Goal: Communication & Community: Participate in discussion

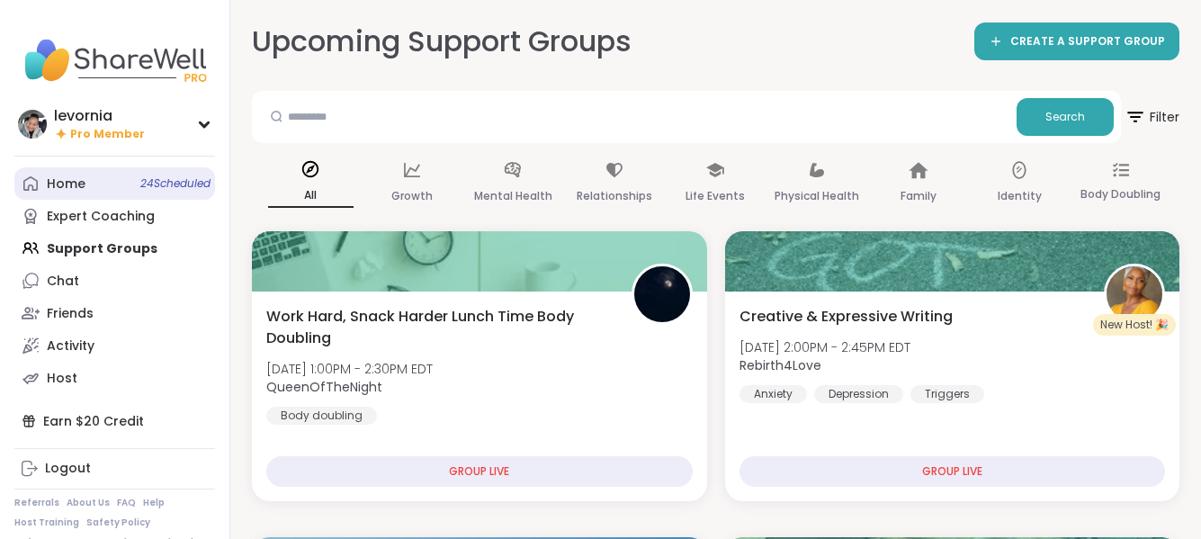
click at [87, 183] on link "Home 24 Scheduled" at bounding box center [114, 183] width 201 height 32
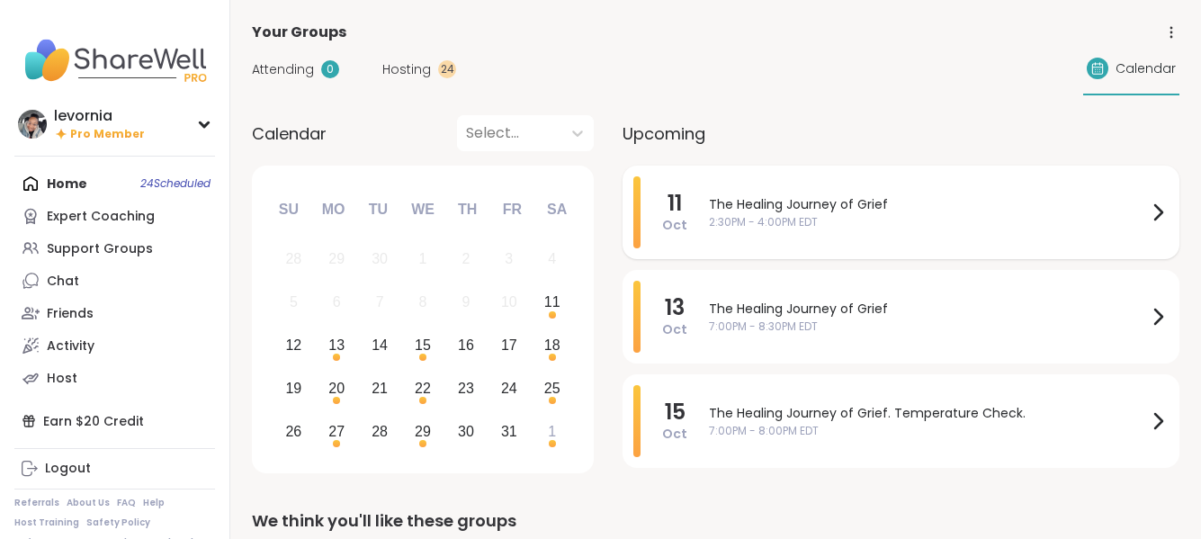
click at [856, 212] on span "The Healing Journey of Grief" at bounding box center [928, 204] width 438 height 19
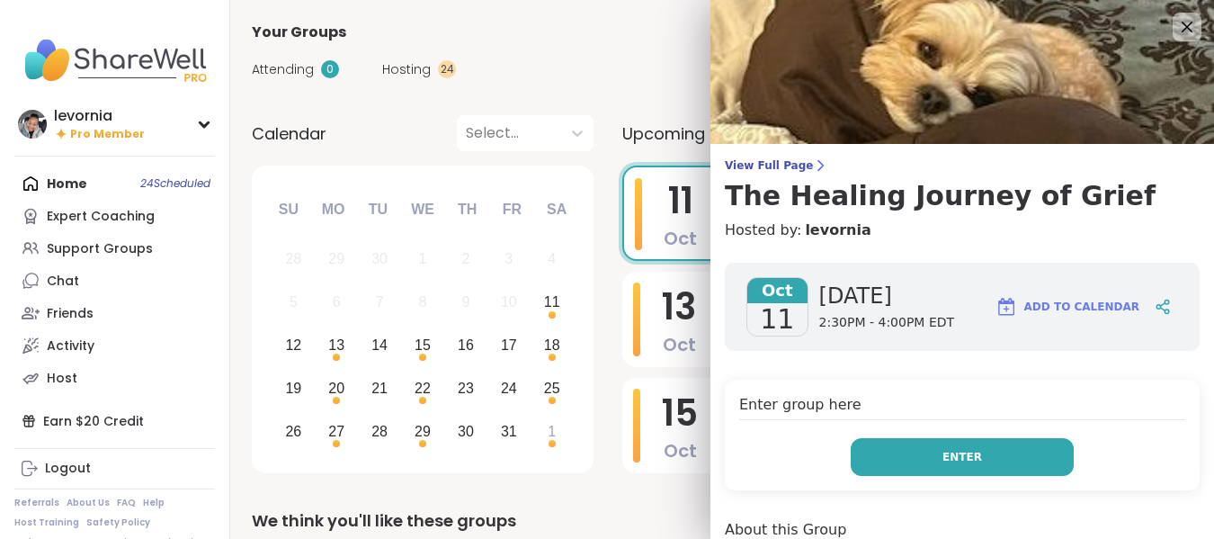
click at [925, 466] on button "Enter" at bounding box center [962, 457] width 223 height 38
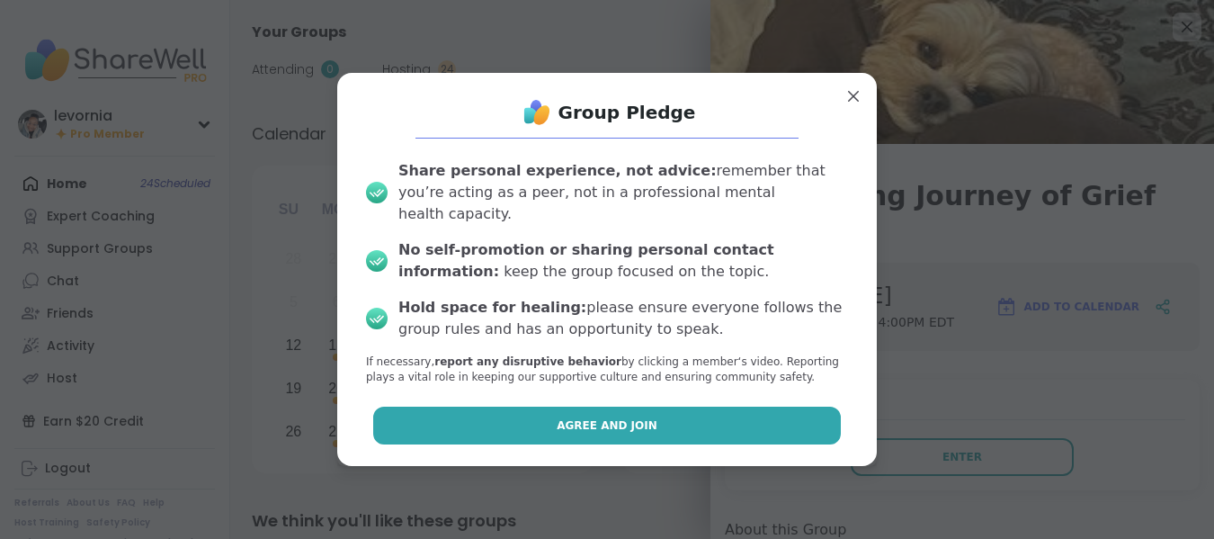
click at [735, 417] on button "Agree and Join" at bounding box center [607, 426] width 469 height 38
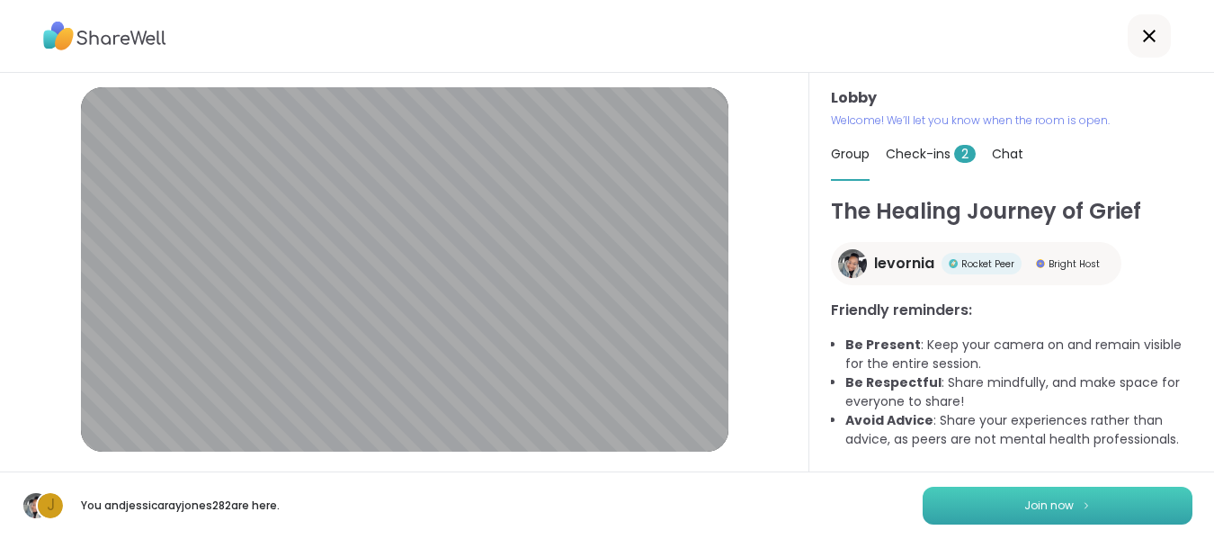
click at [1035, 496] on button "Join now" at bounding box center [1058, 506] width 270 height 38
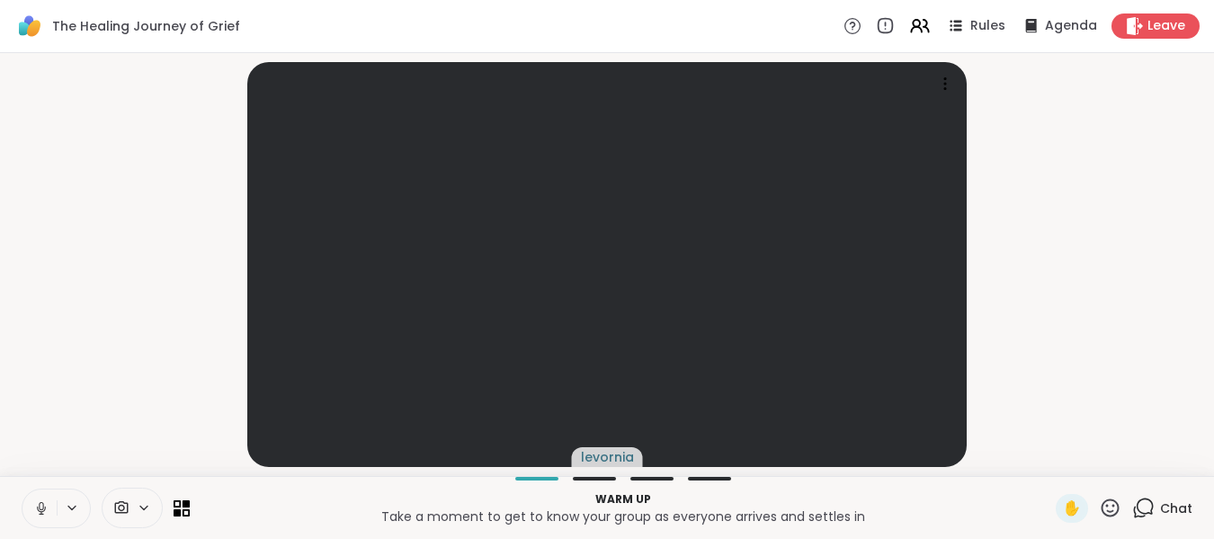
click at [40, 506] on icon at bounding box center [41, 508] width 16 height 16
click at [1161, 506] on span "Chat" at bounding box center [1177, 508] width 32 height 18
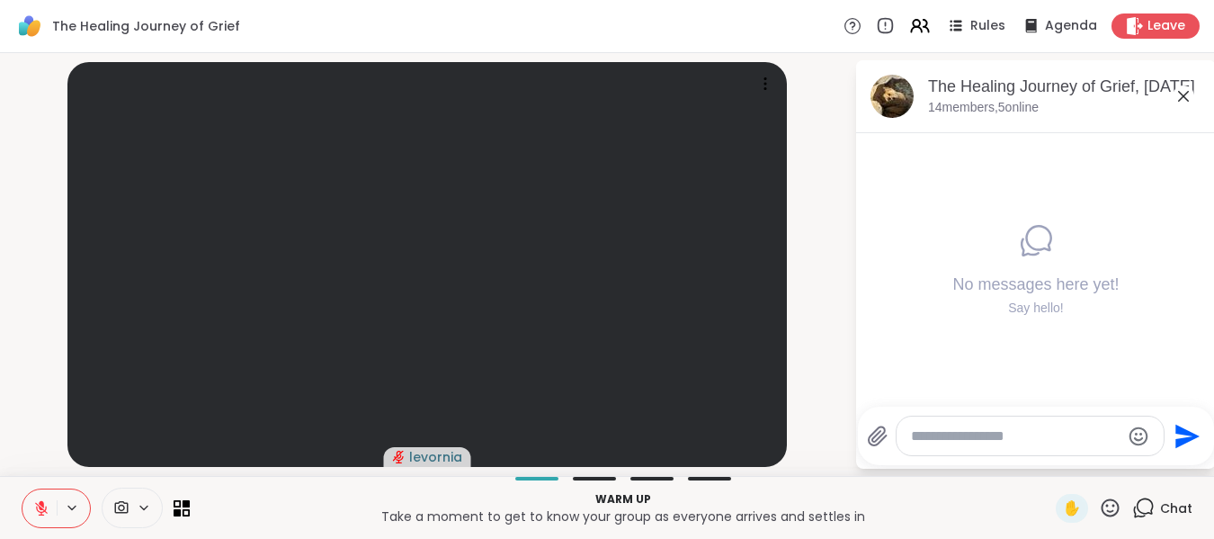
click at [970, 436] on textarea "Type your message" at bounding box center [1016, 436] width 210 height 18
type textarea "*"
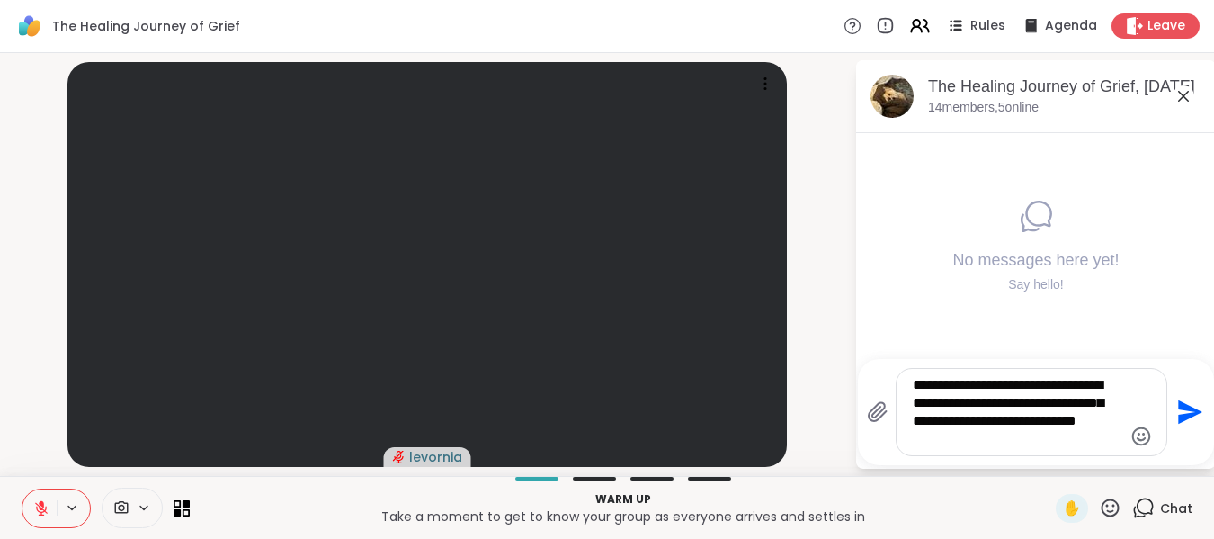
type textarea "**********"
click at [1139, 434] on icon "Emoji picker" at bounding box center [1142, 437] width 22 height 22
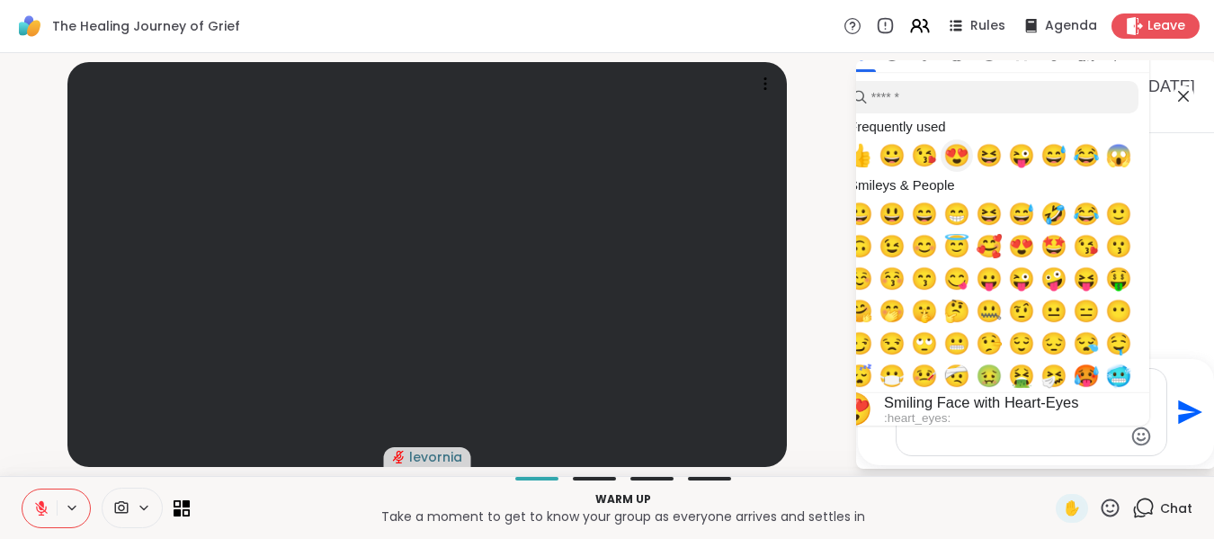
click at [961, 156] on span "😍" at bounding box center [957, 155] width 27 height 25
click at [999, 447] on textarea "**********" at bounding box center [1018, 412] width 210 height 72
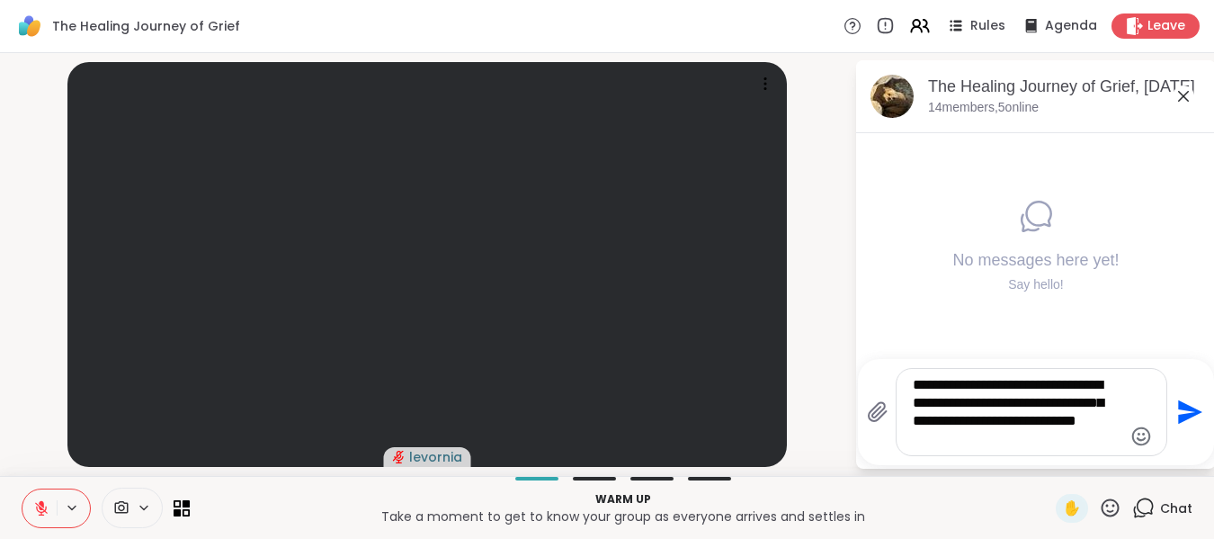
click at [1140, 430] on icon "Emoji picker" at bounding box center [1142, 437] width 22 height 22
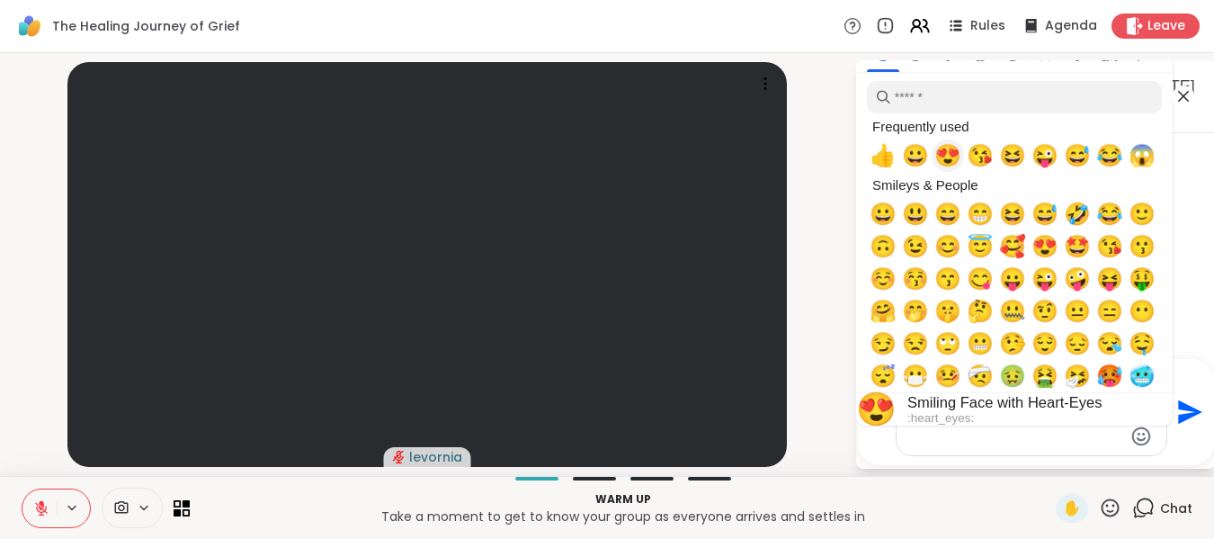
click at [954, 152] on span "😍" at bounding box center [948, 155] width 27 height 25
click at [1010, 247] on span "🥰" at bounding box center [1012, 246] width 27 height 25
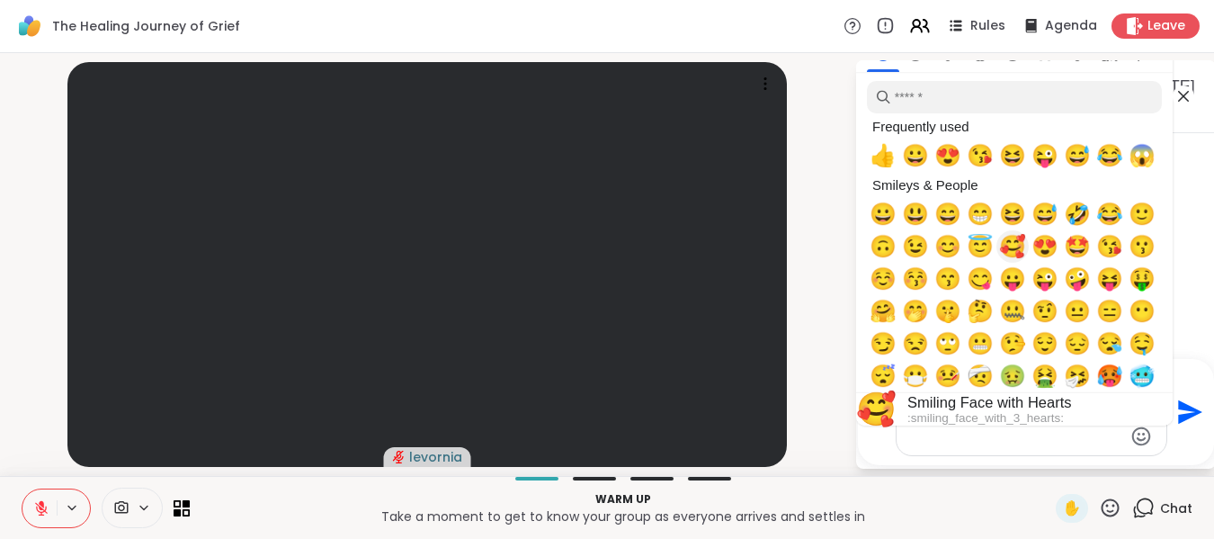
click at [1010, 247] on span "🥰" at bounding box center [1012, 246] width 27 height 25
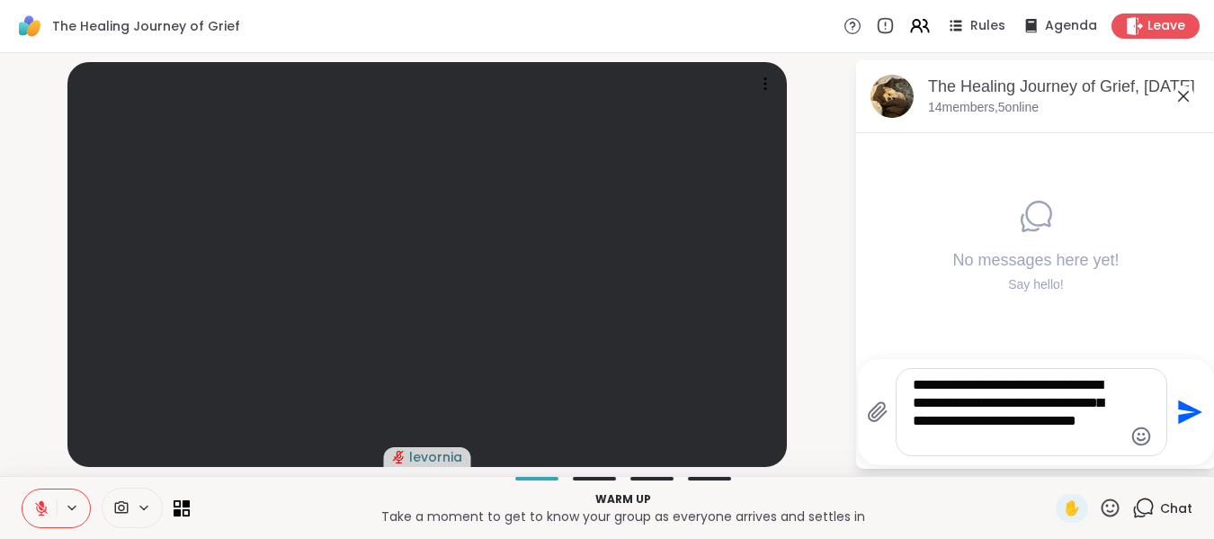
click at [964, 441] on textarea "**********" at bounding box center [1018, 412] width 210 height 72
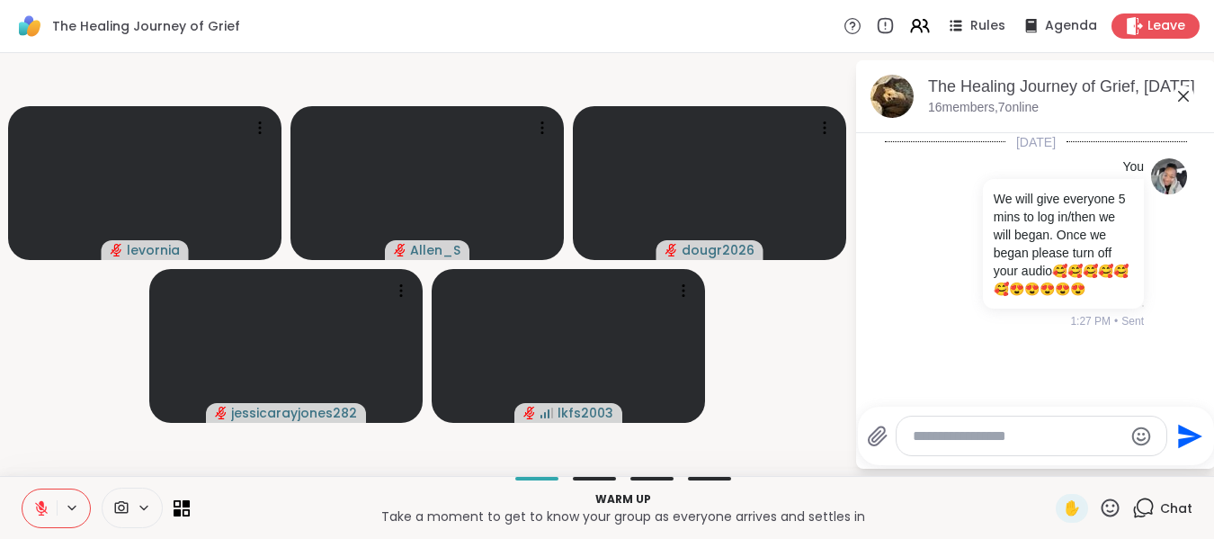
click at [40, 507] on icon at bounding box center [41, 508] width 13 height 13
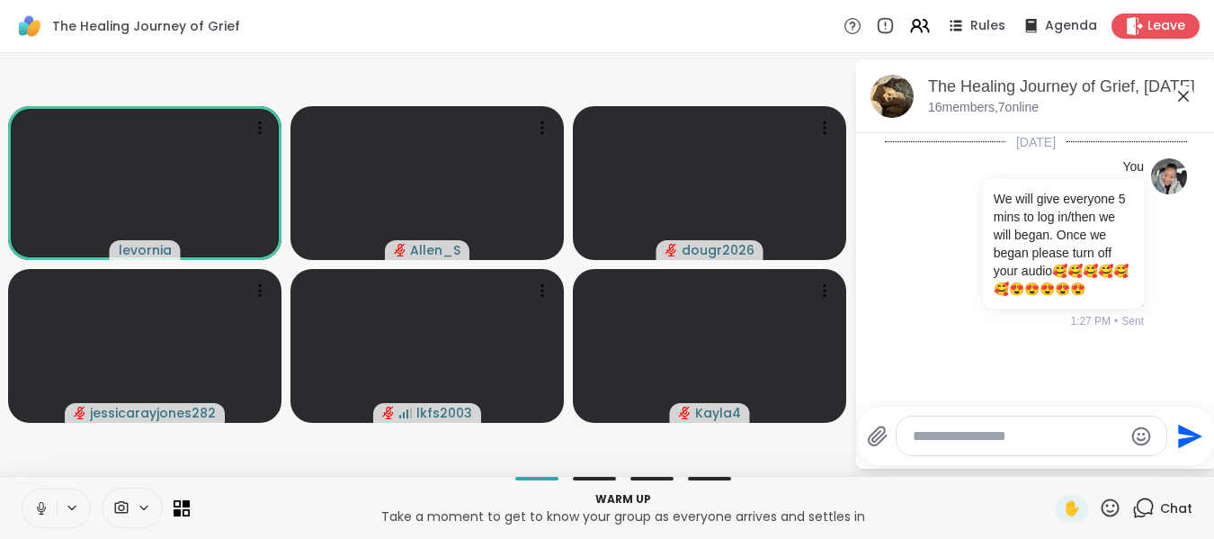
click at [40, 507] on icon at bounding box center [41, 508] width 16 height 16
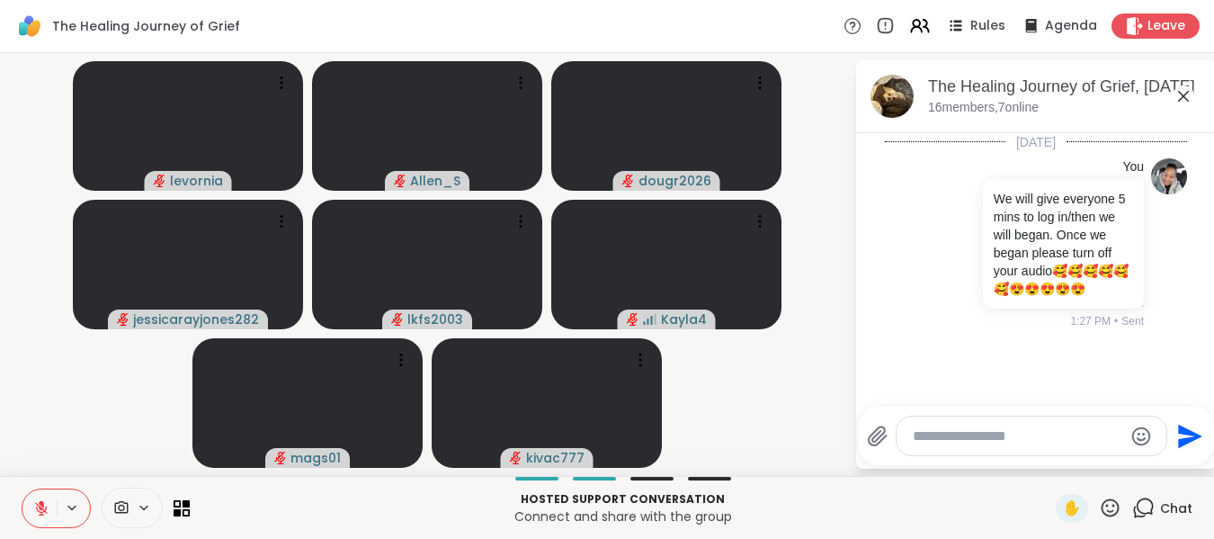
click at [40, 507] on icon at bounding box center [41, 508] width 13 height 13
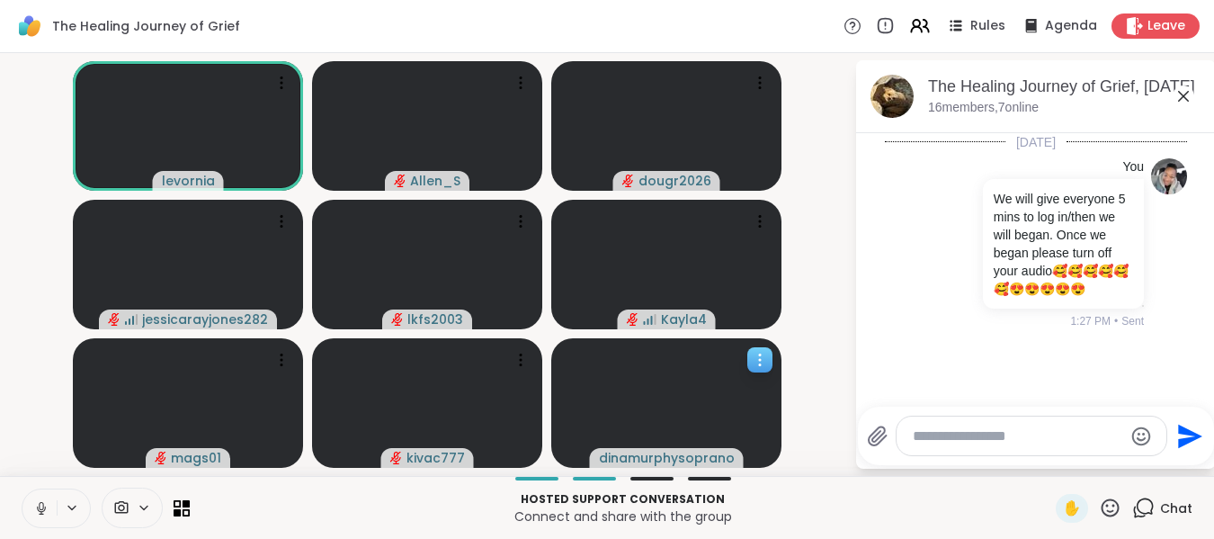
click at [755, 360] on icon at bounding box center [760, 360] width 18 height 18
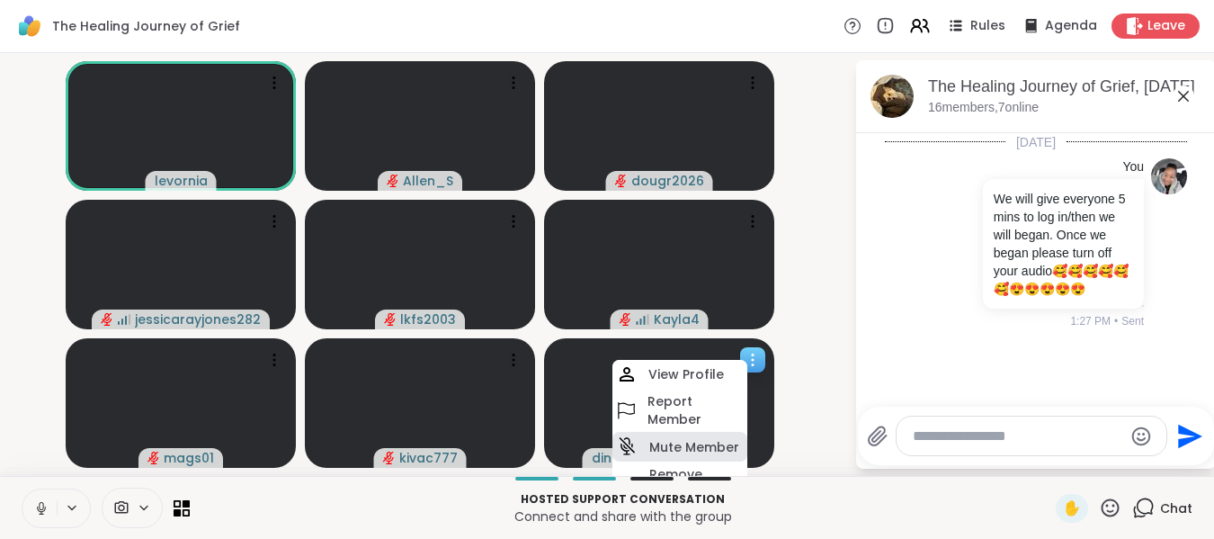
click at [698, 444] on h4 "Mute Member" at bounding box center [695, 447] width 90 height 18
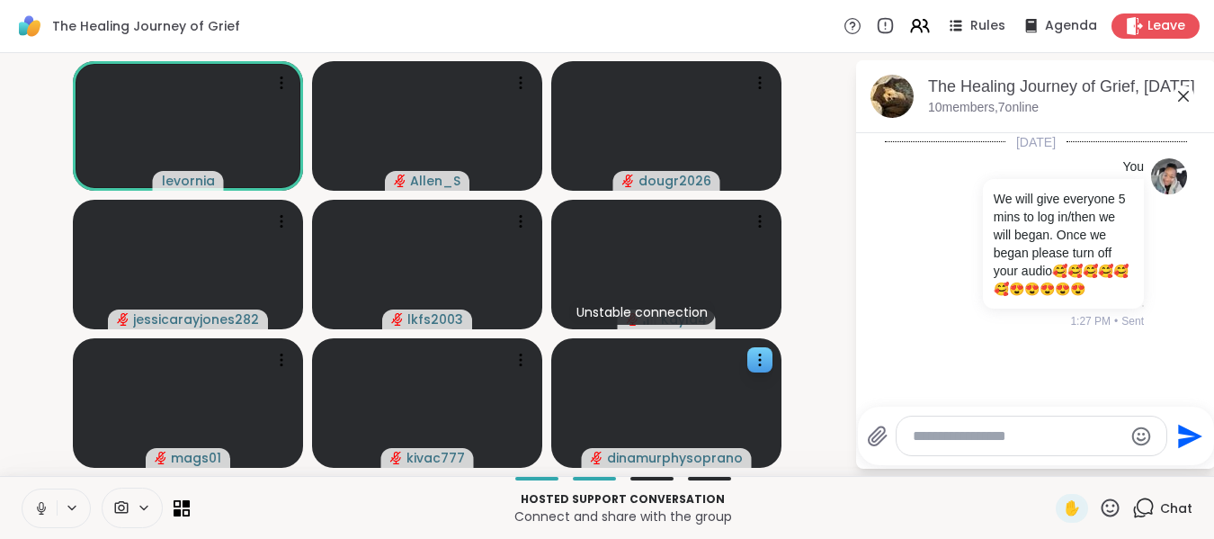
click at [1180, 97] on icon at bounding box center [1184, 96] width 22 height 22
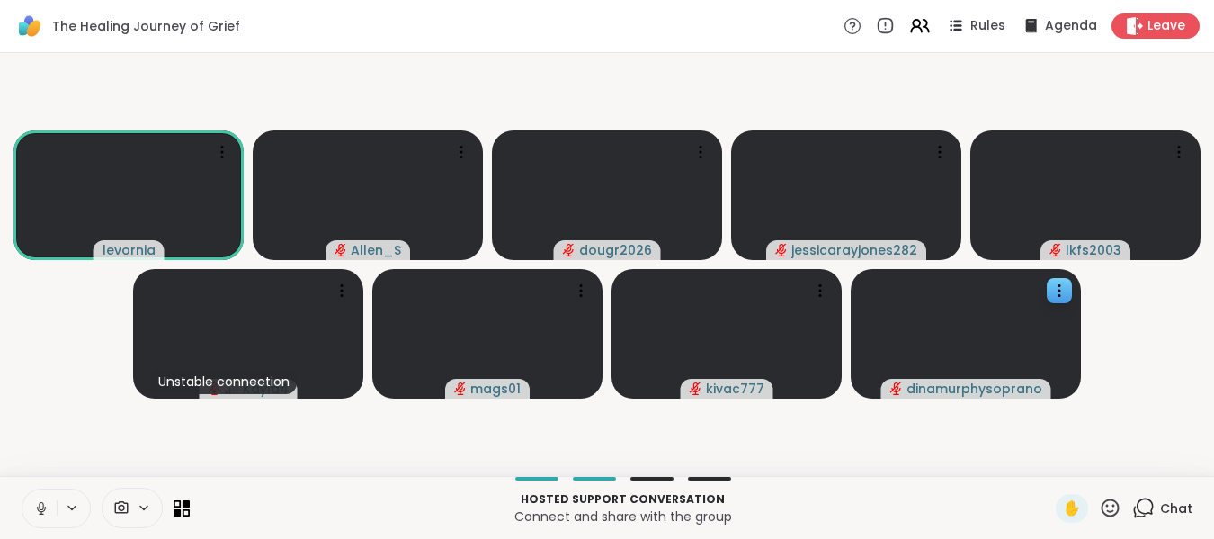
click at [40, 507] on icon at bounding box center [41, 508] width 16 height 16
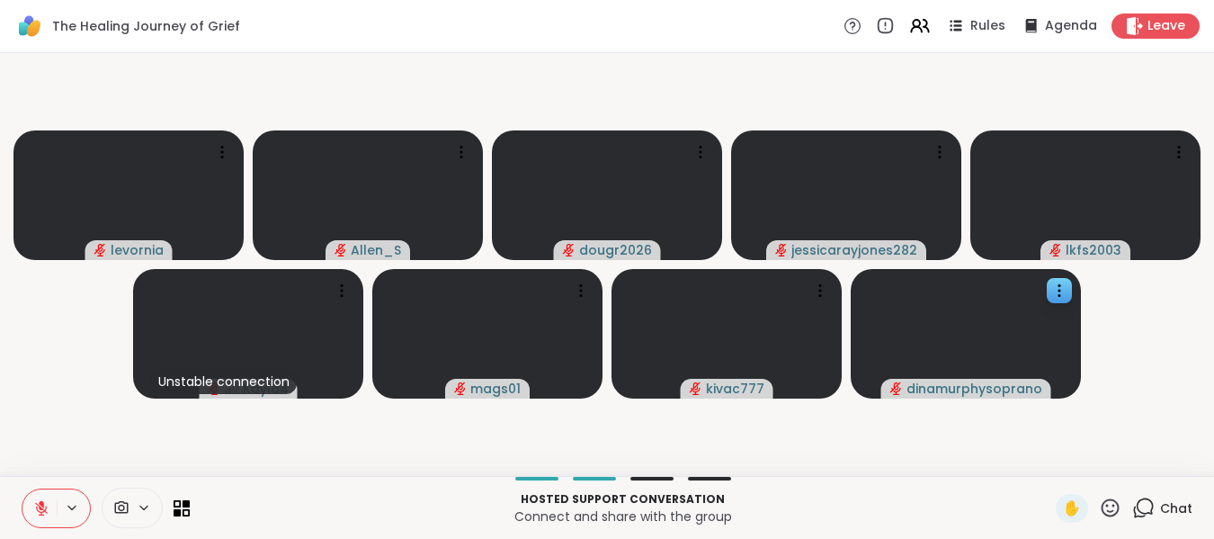
click at [35, 504] on icon at bounding box center [41, 508] width 16 height 16
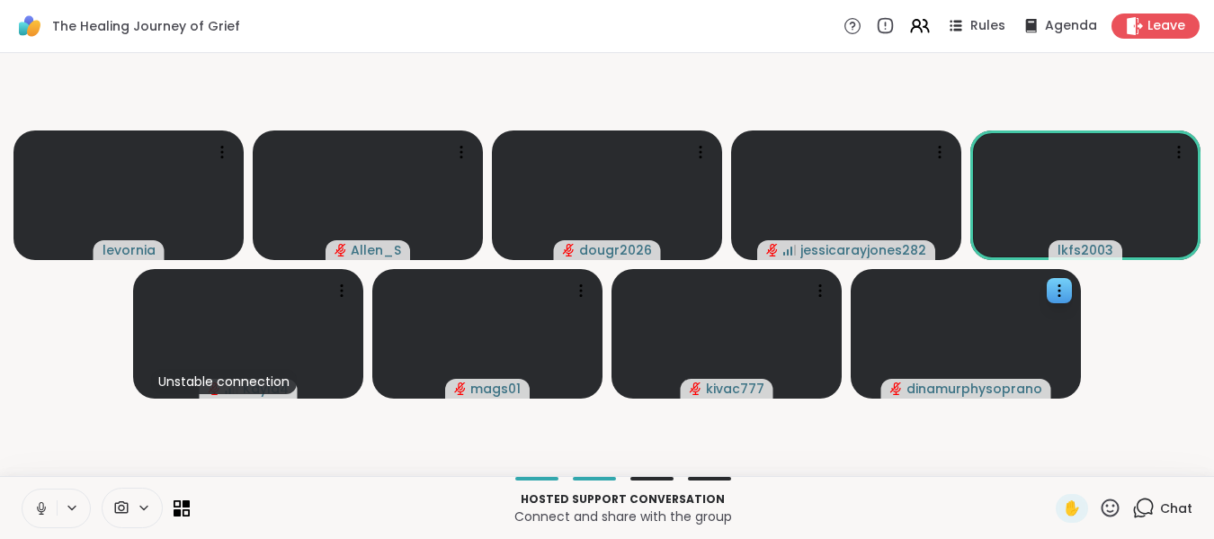
click at [40, 508] on icon at bounding box center [41, 508] width 16 height 16
click at [40, 508] on icon at bounding box center [41, 508] width 13 height 13
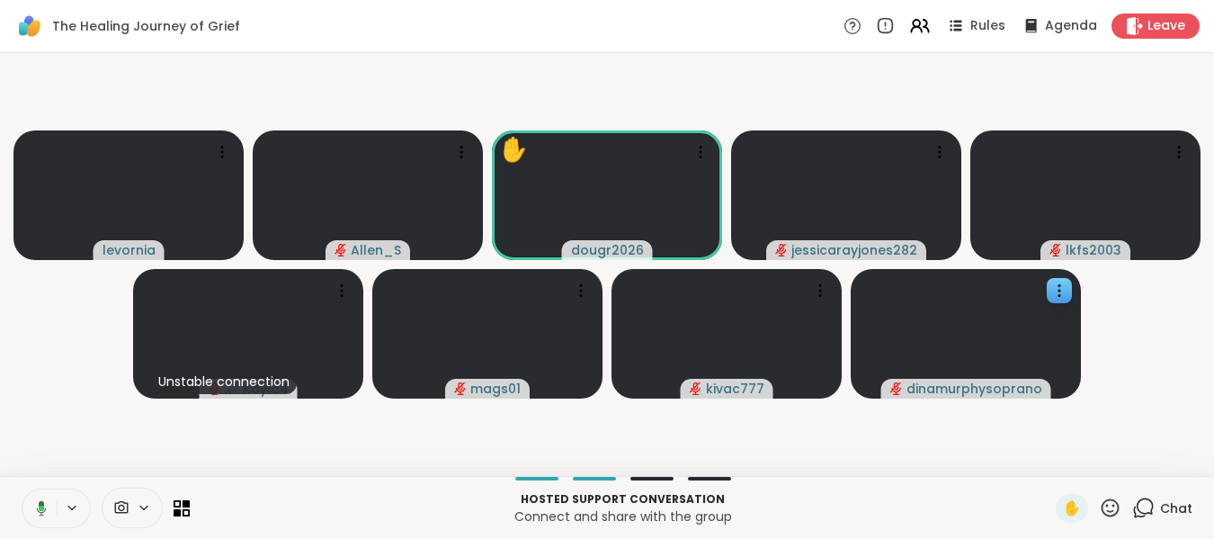
click at [41, 509] on icon at bounding box center [41, 508] width 5 height 5
click at [43, 508] on icon at bounding box center [41, 508] width 16 height 16
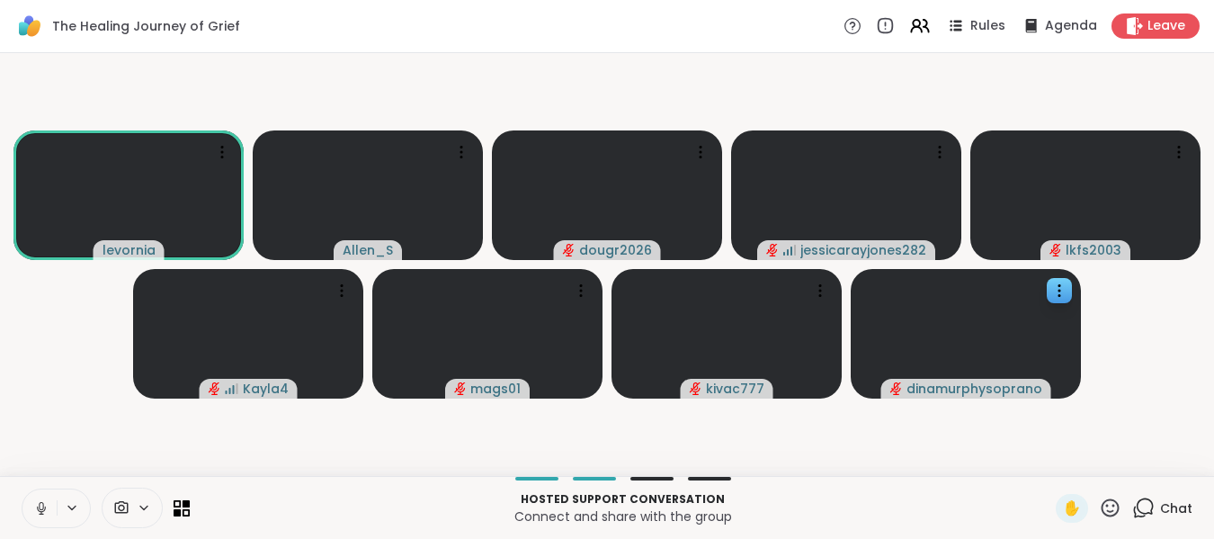
click at [42, 508] on icon at bounding box center [41, 508] width 16 height 16
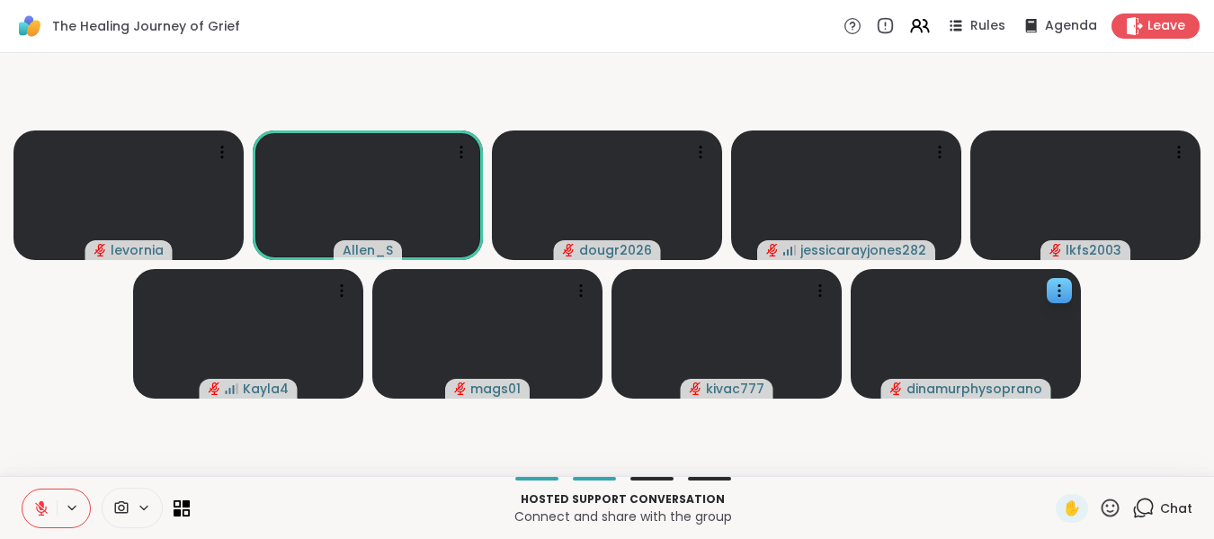
click at [1102, 505] on icon at bounding box center [1111, 507] width 18 height 18
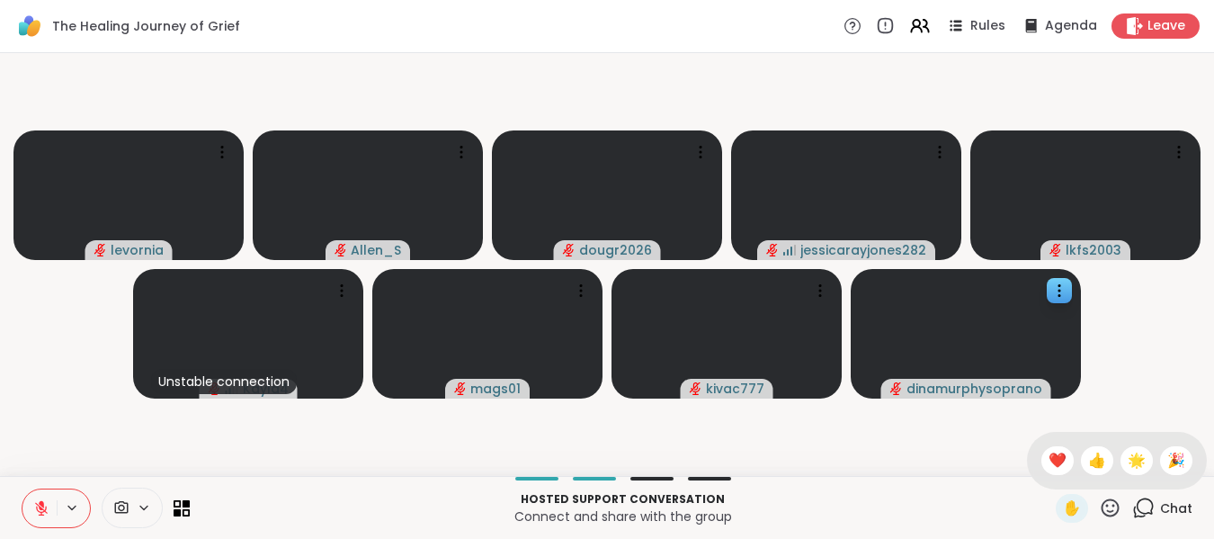
click at [40, 509] on icon at bounding box center [41, 508] width 16 height 16
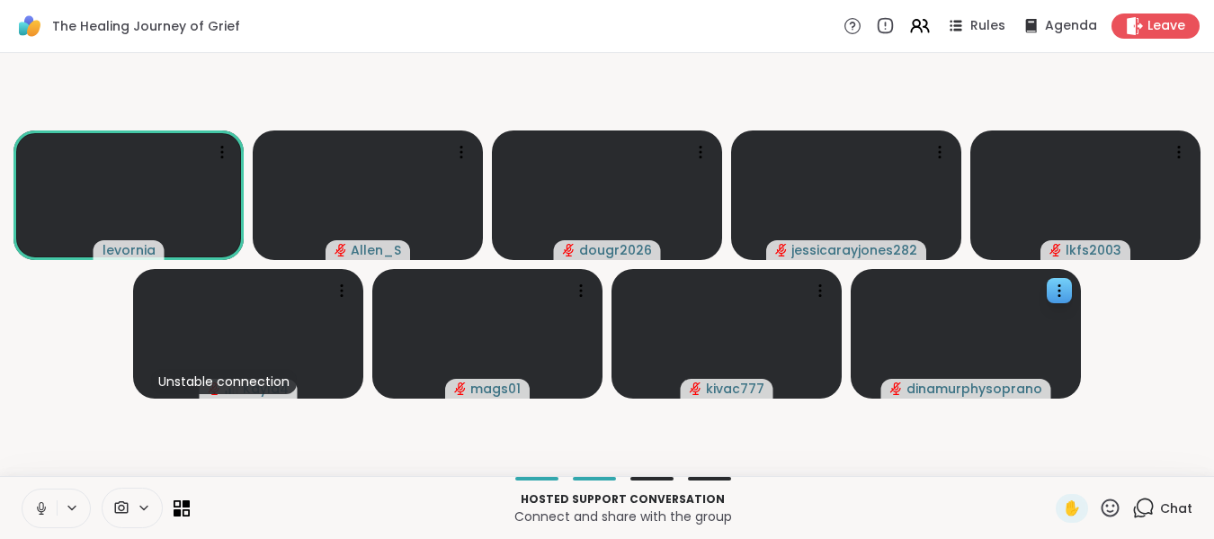
click at [40, 507] on icon at bounding box center [41, 508] width 16 height 16
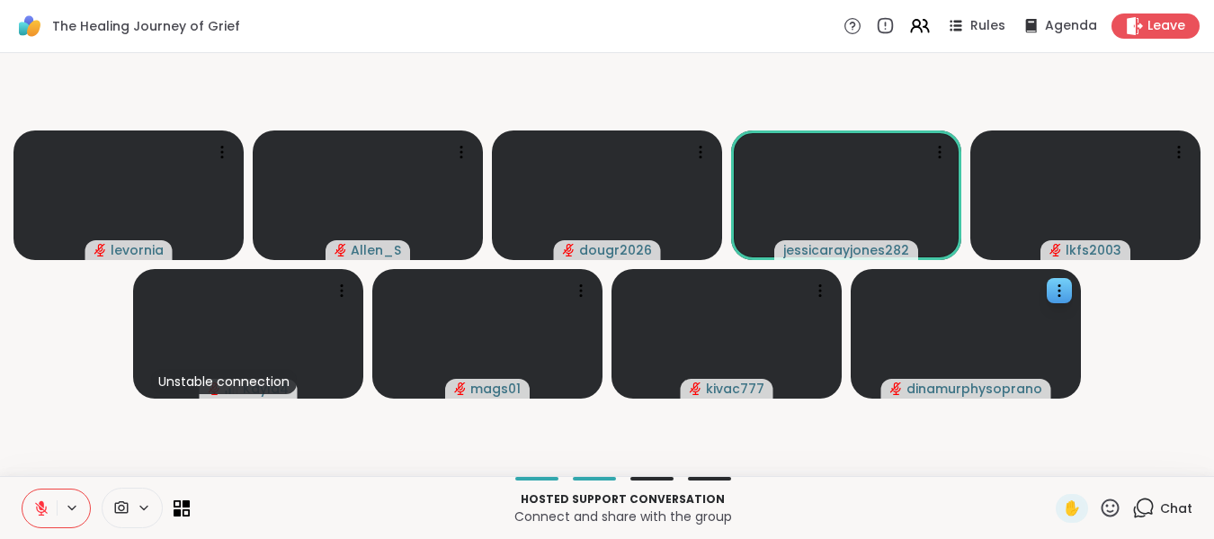
click at [40, 507] on icon at bounding box center [41, 508] width 13 height 13
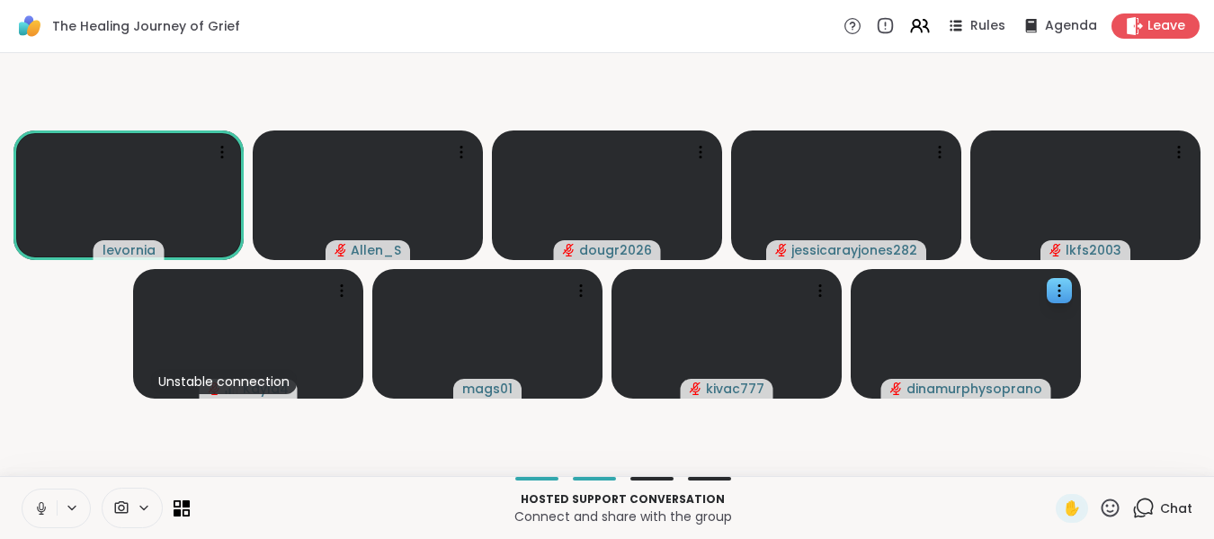
click at [40, 507] on icon at bounding box center [41, 508] width 16 height 16
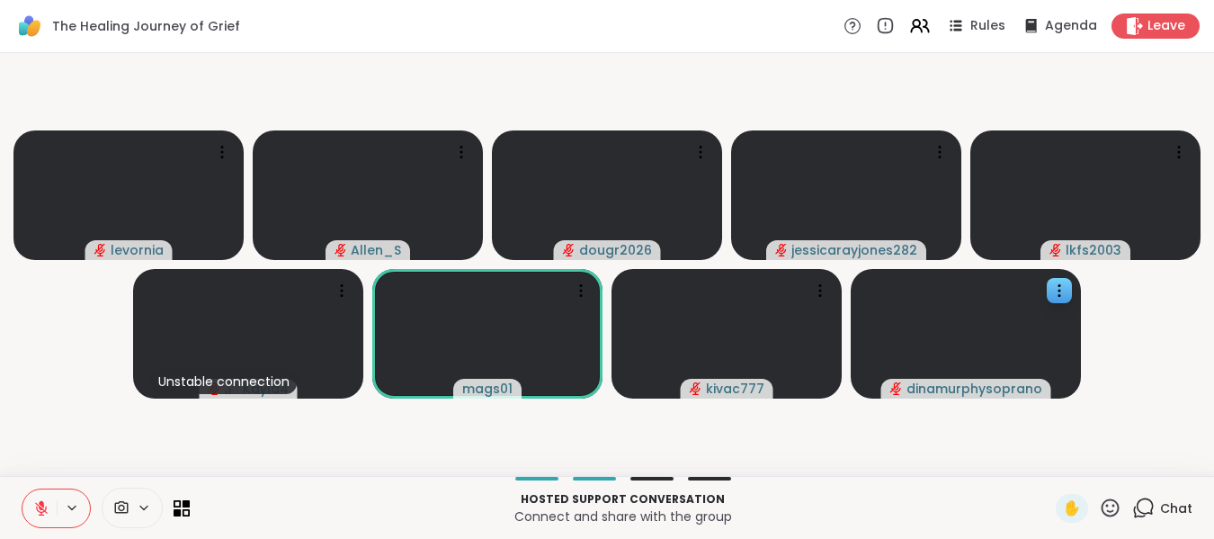
click at [40, 507] on icon at bounding box center [41, 508] width 13 height 13
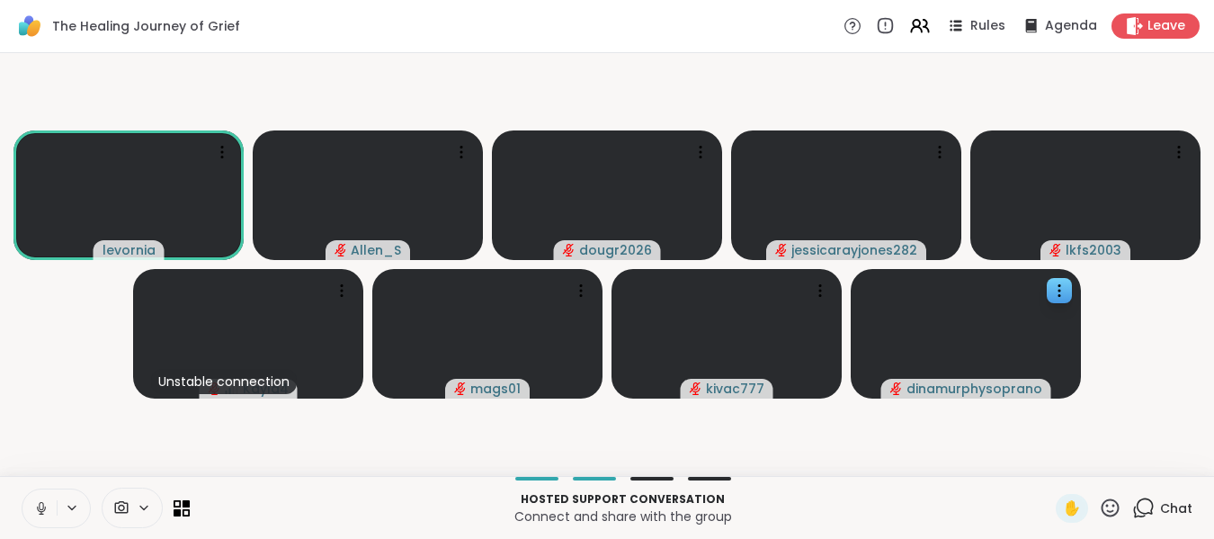
click at [40, 513] on icon at bounding box center [41, 508] width 16 height 16
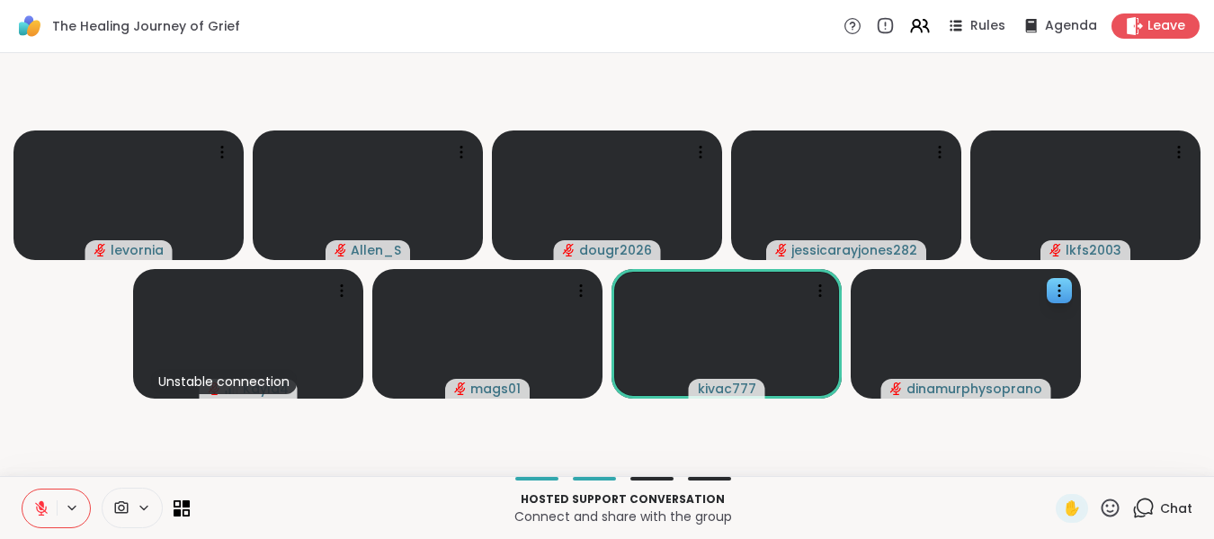
click at [40, 513] on icon at bounding box center [41, 508] width 16 height 16
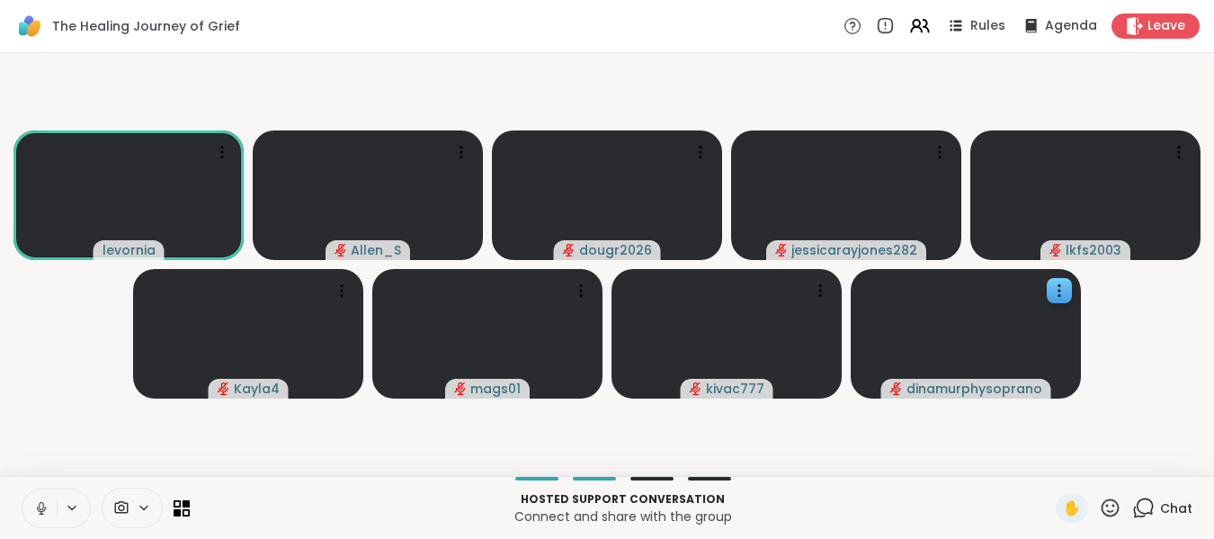
click at [40, 513] on icon at bounding box center [41, 508] width 16 height 16
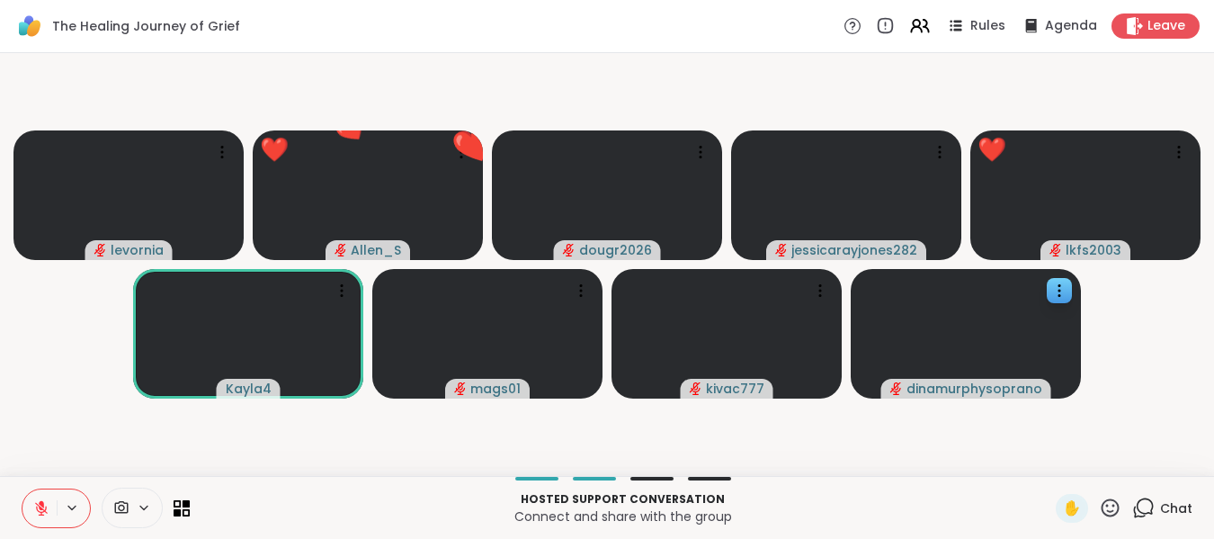
click at [40, 513] on icon at bounding box center [41, 508] width 16 height 16
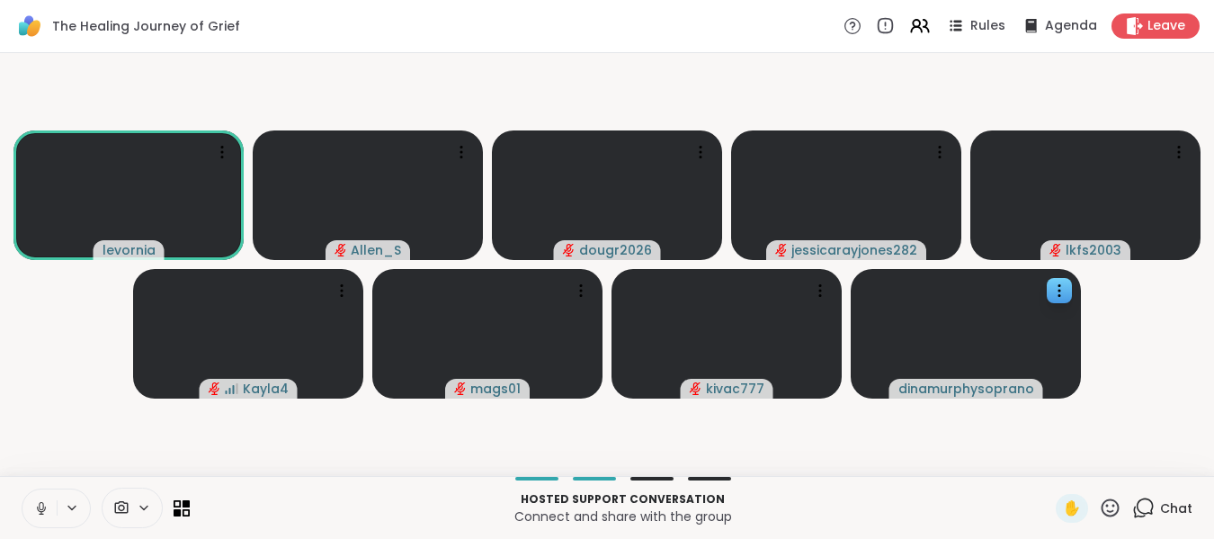
click at [40, 513] on icon at bounding box center [41, 508] width 16 height 16
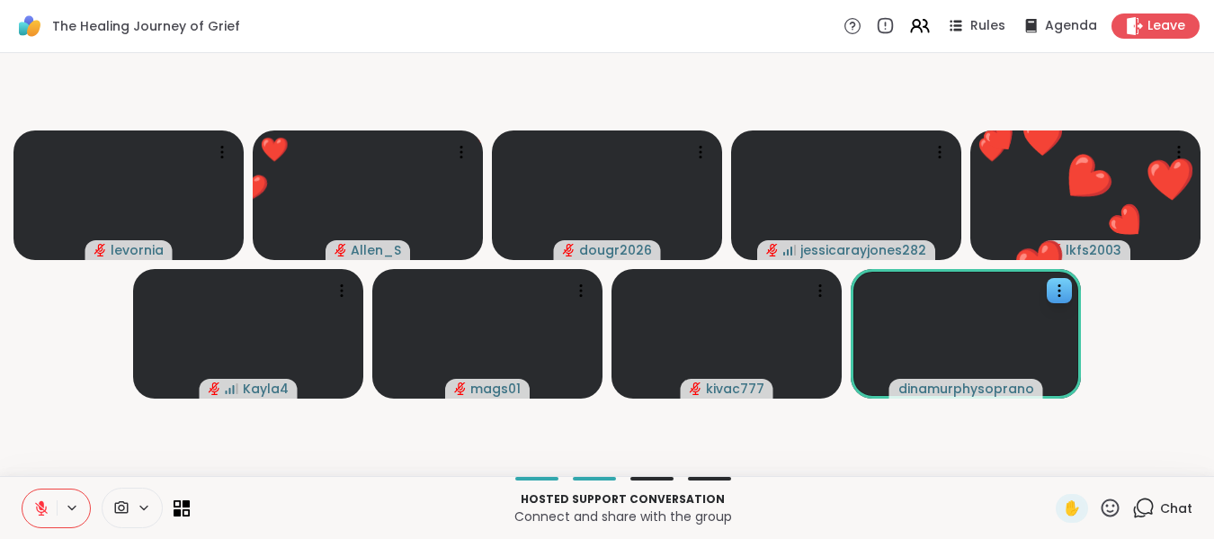
click at [40, 513] on icon at bounding box center [41, 508] width 16 height 16
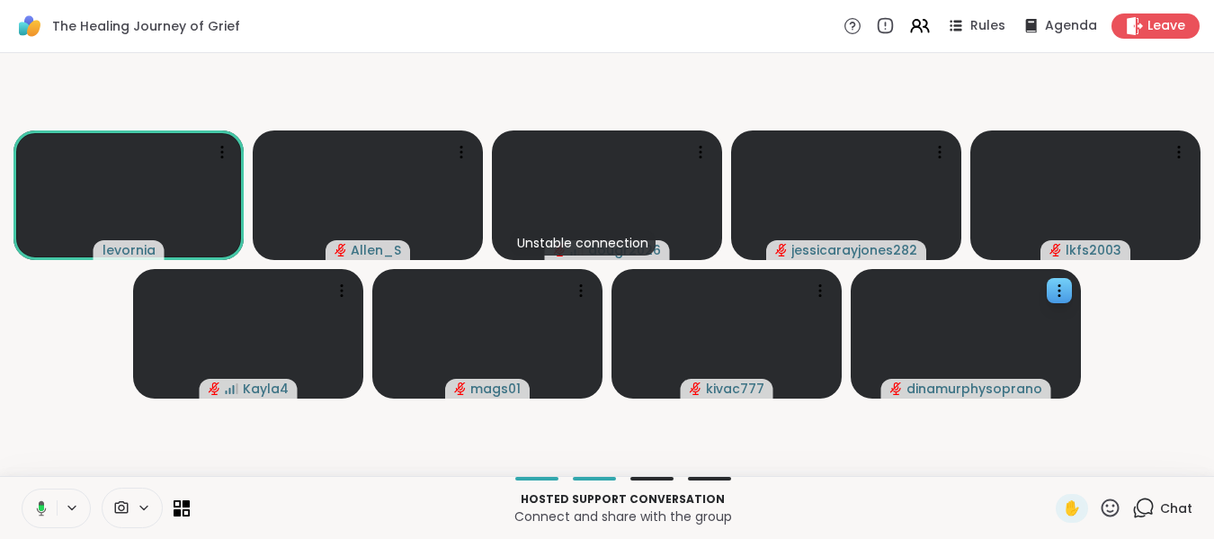
click at [40, 513] on icon at bounding box center [39, 508] width 16 height 16
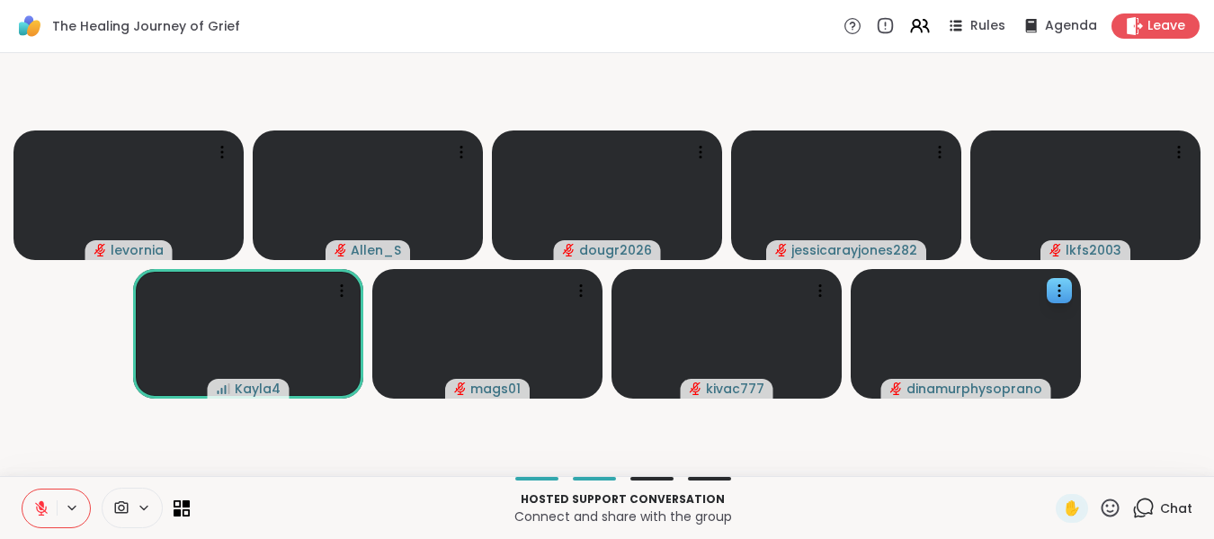
click at [1099, 511] on icon at bounding box center [1110, 508] width 22 height 22
click at [1049, 460] on span "❤️" at bounding box center [1058, 461] width 18 height 22
click at [34, 507] on icon at bounding box center [41, 508] width 16 height 16
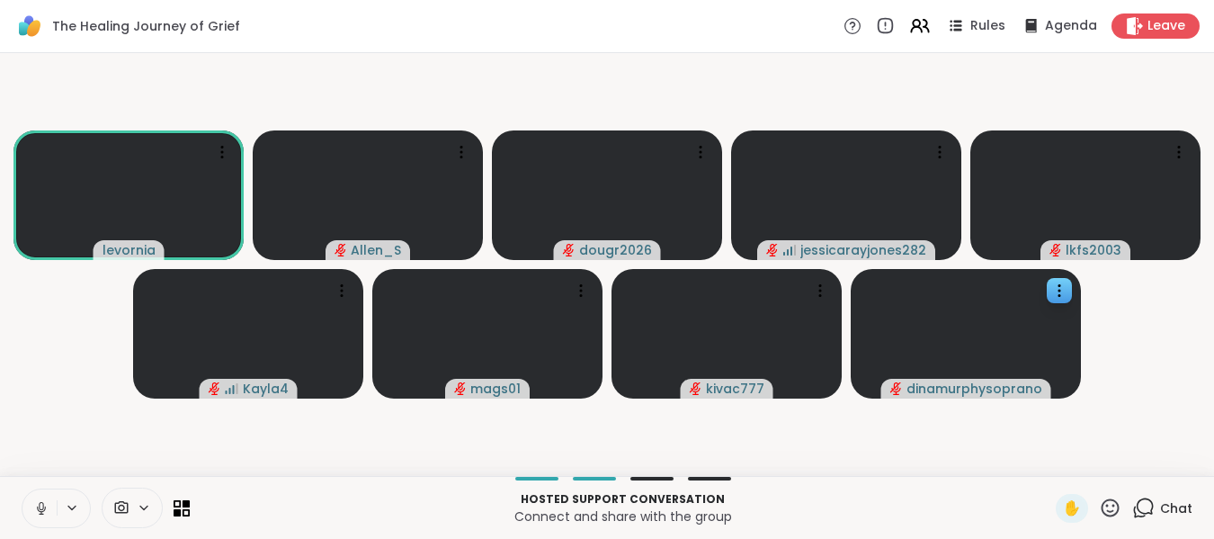
click at [45, 507] on icon at bounding box center [41, 508] width 9 height 5
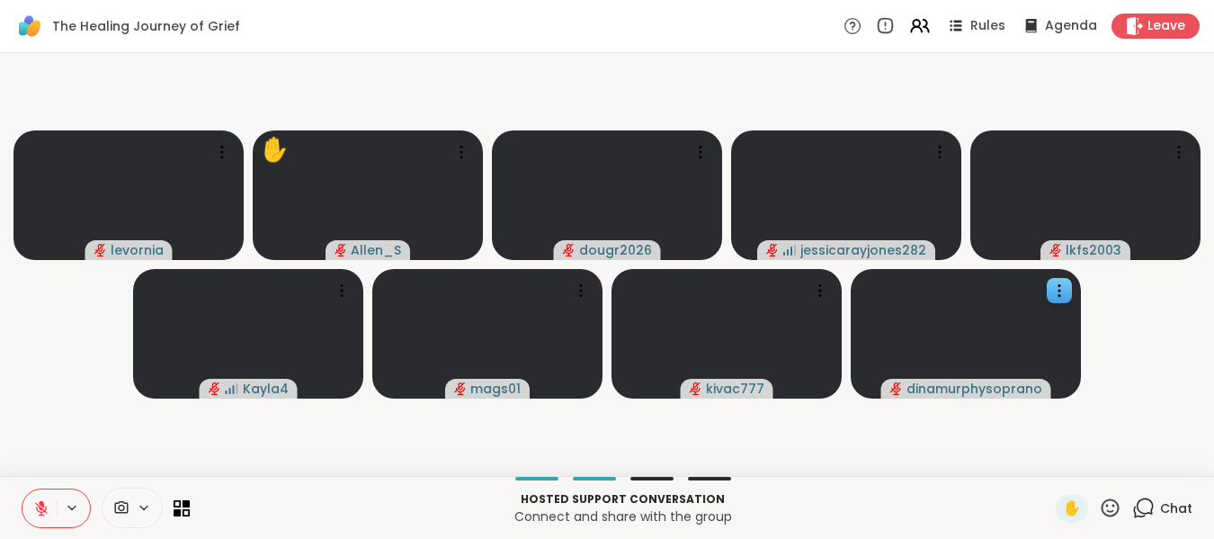
click at [45, 507] on icon at bounding box center [41, 508] width 16 height 16
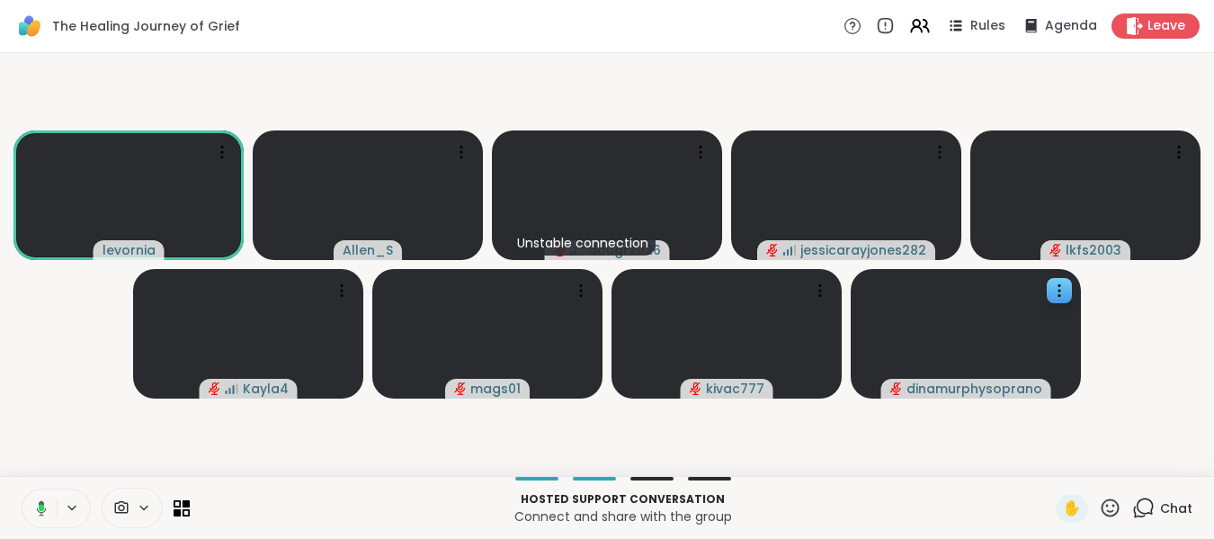
click at [45, 507] on icon at bounding box center [39, 508] width 16 height 16
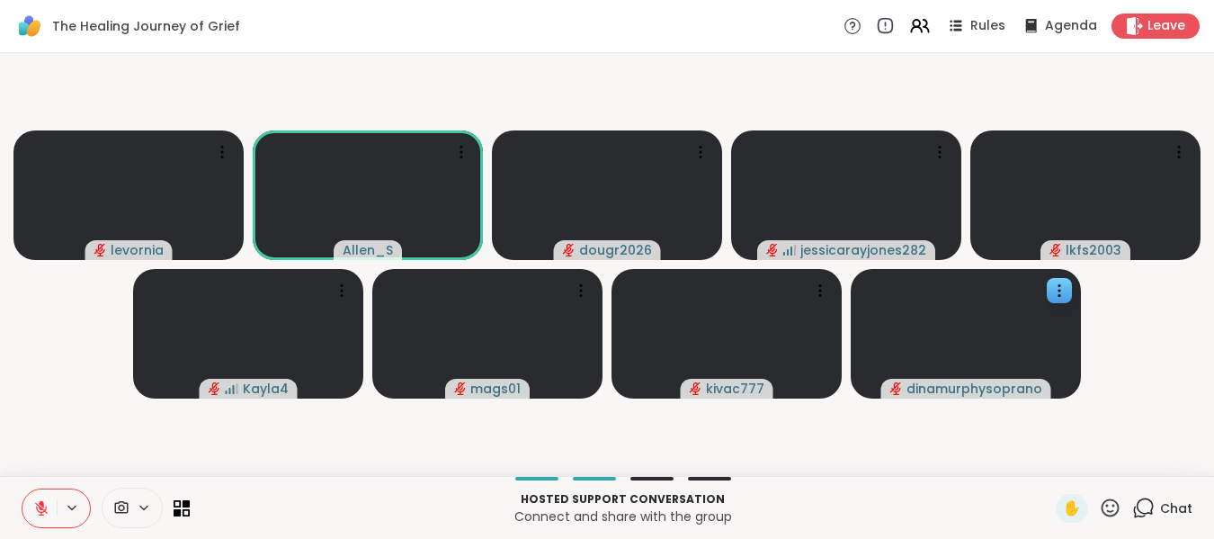
click at [1099, 510] on icon at bounding box center [1110, 508] width 22 height 22
click at [1049, 462] on span "❤️" at bounding box center [1058, 461] width 18 height 22
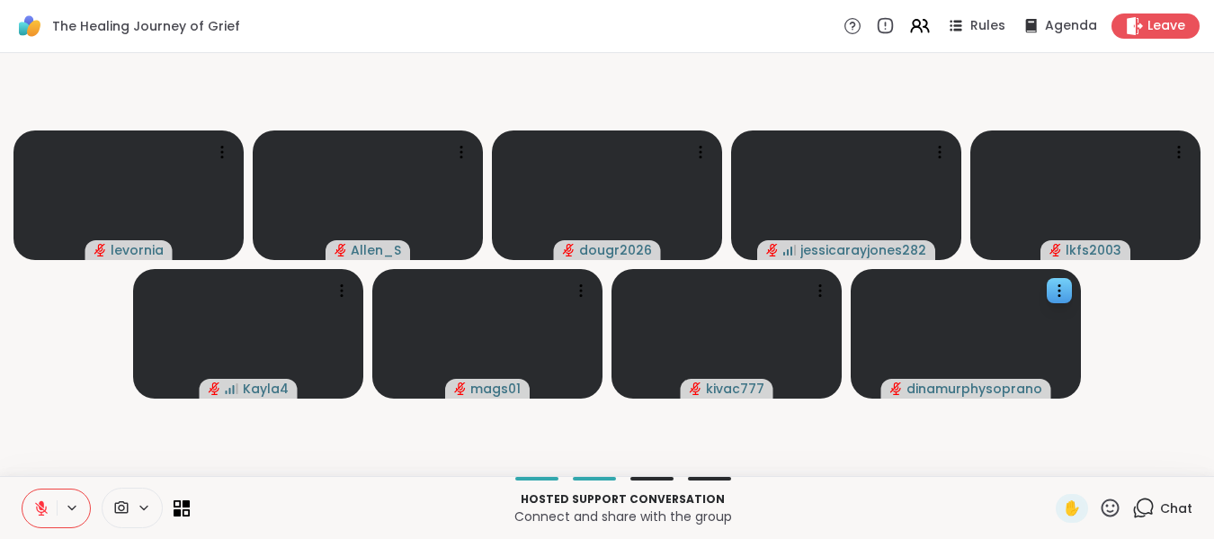
click at [40, 497] on button at bounding box center [39, 508] width 34 height 38
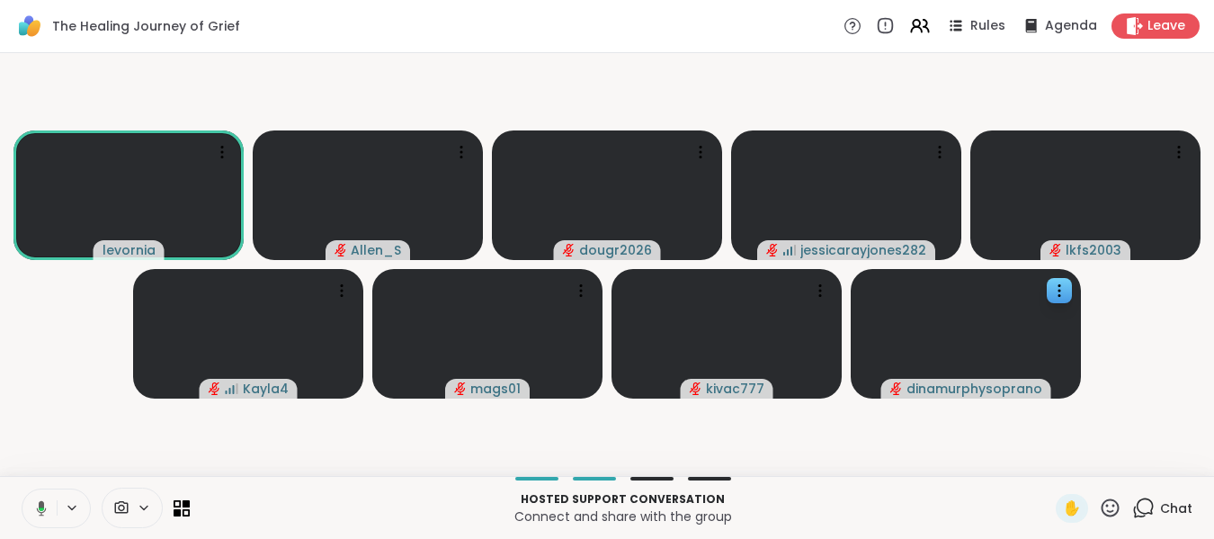
click at [40, 509] on icon at bounding box center [41, 509] width 5 height 4
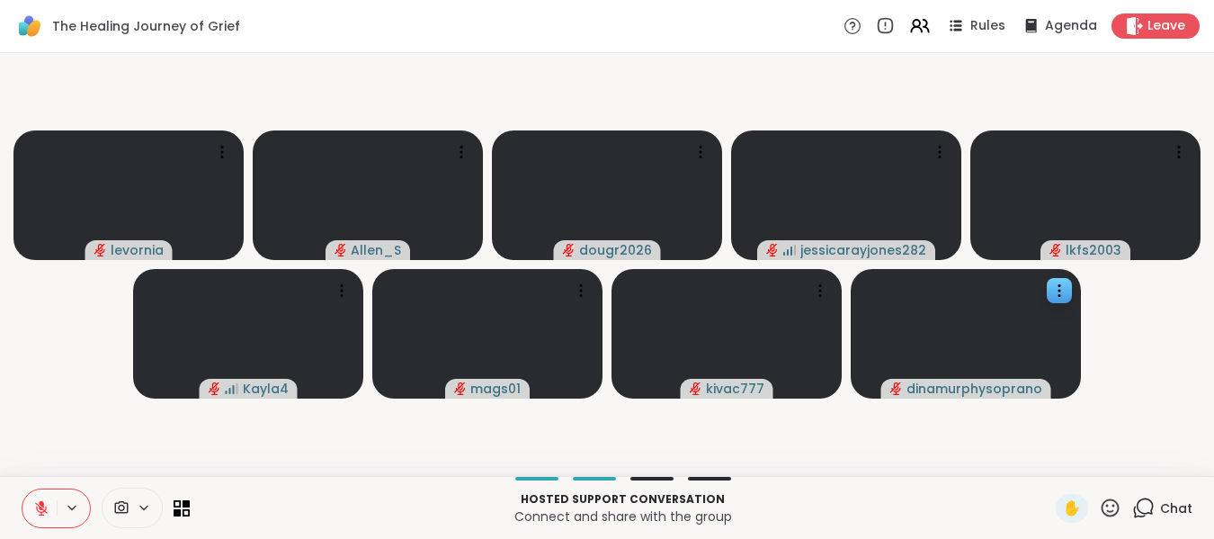
click at [40, 509] on icon at bounding box center [41, 508] width 13 height 13
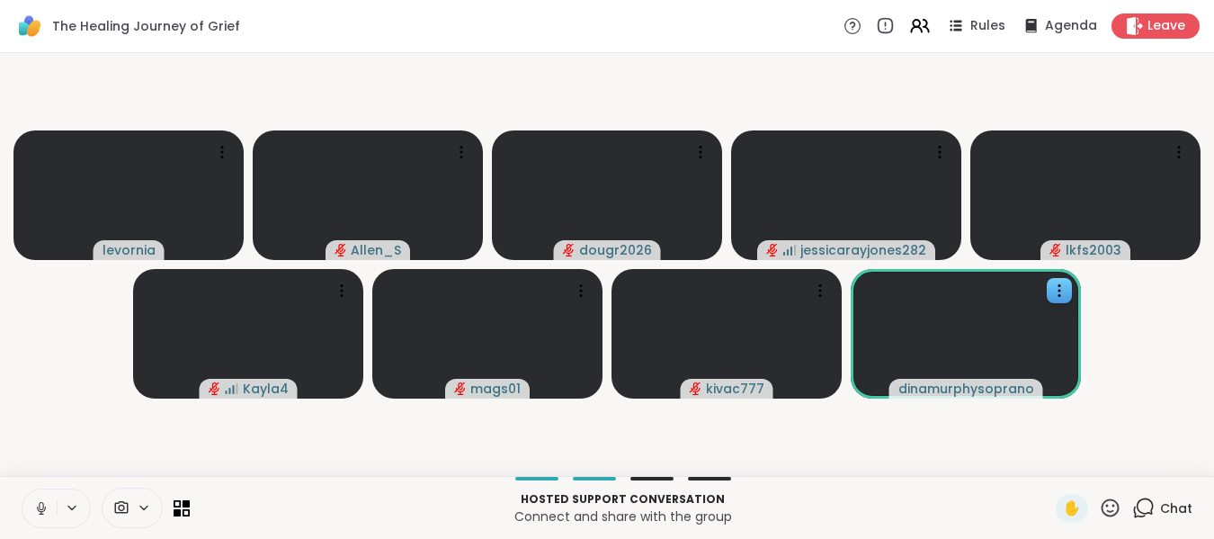
click at [40, 509] on icon at bounding box center [41, 506] width 4 height 8
click at [40, 509] on icon at bounding box center [41, 508] width 13 height 13
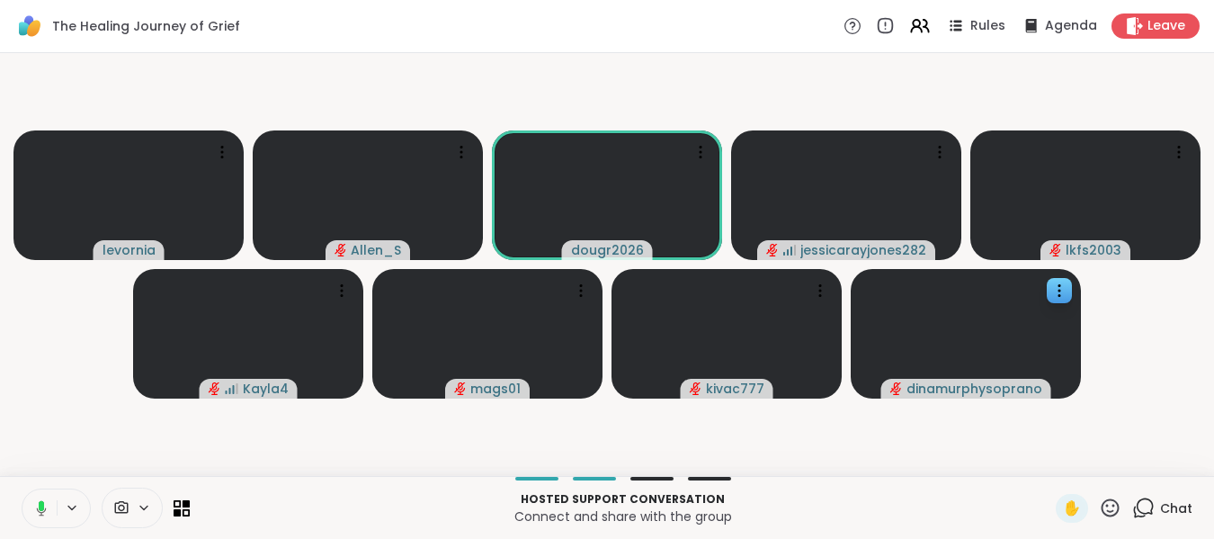
click at [40, 509] on icon at bounding box center [41, 505] width 5 height 10
click at [1099, 503] on icon at bounding box center [1110, 508] width 22 height 22
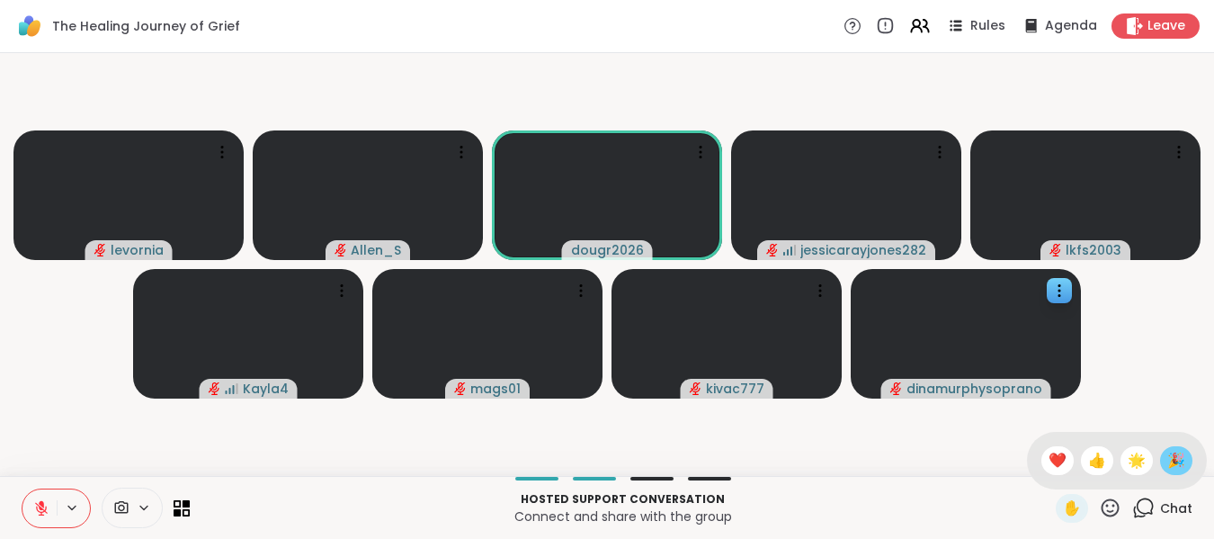
click at [1168, 462] on span "🎉" at bounding box center [1177, 461] width 18 height 22
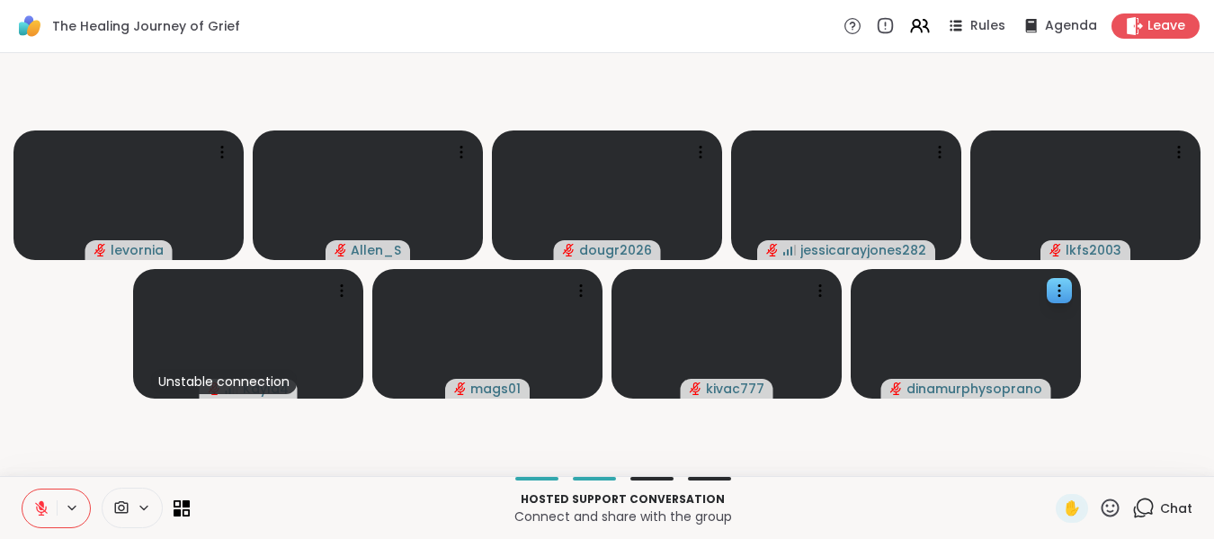
click at [40, 500] on icon at bounding box center [41, 508] width 16 height 16
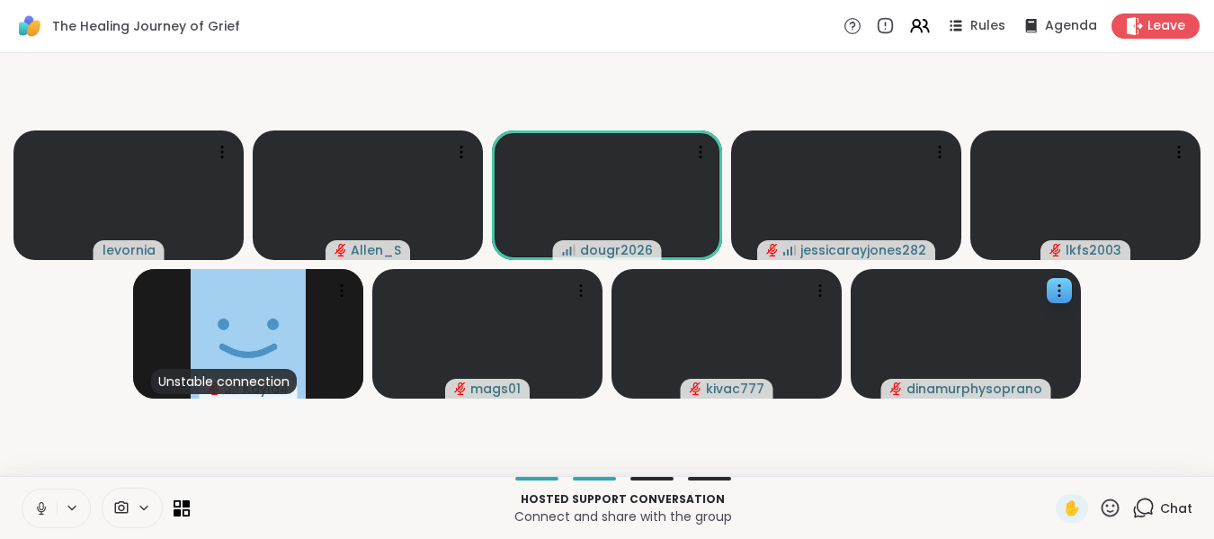
click at [40, 512] on icon at bounding box center [41, 508] width 16 height 16
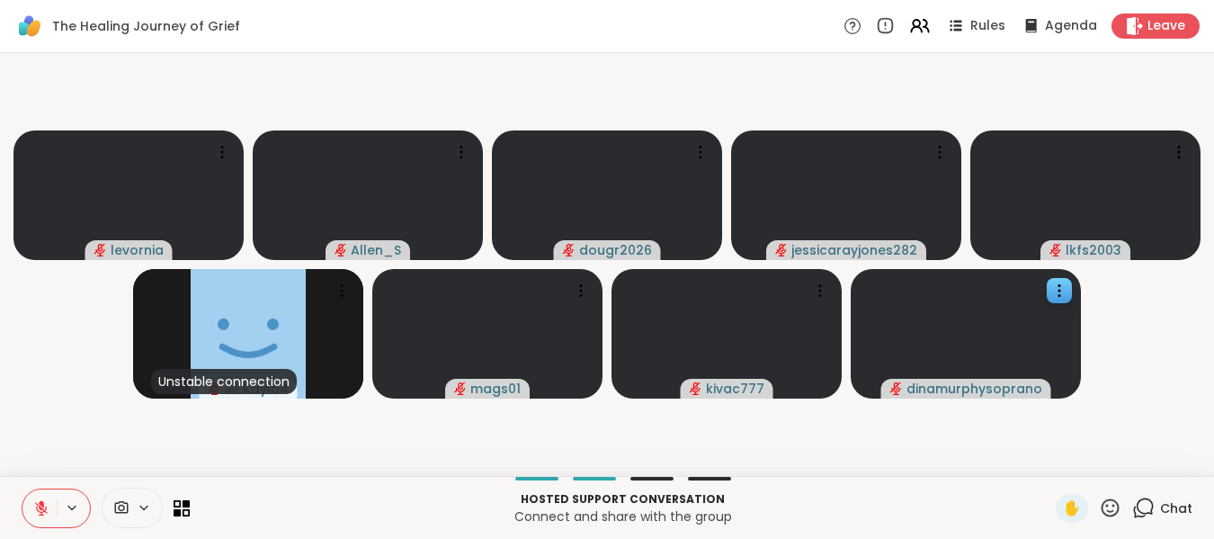
click at [40, 512] on icon at bounding box center [41, 508] width 13 height 13
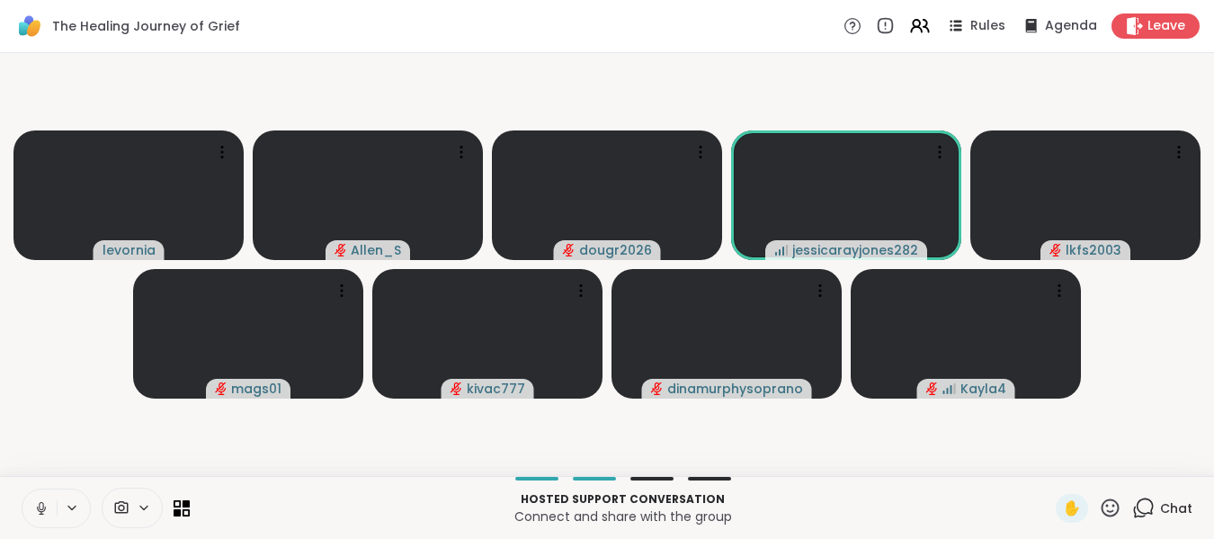
click at [40, 512] on icon at bounding box center [41, 508] width 16 height 16
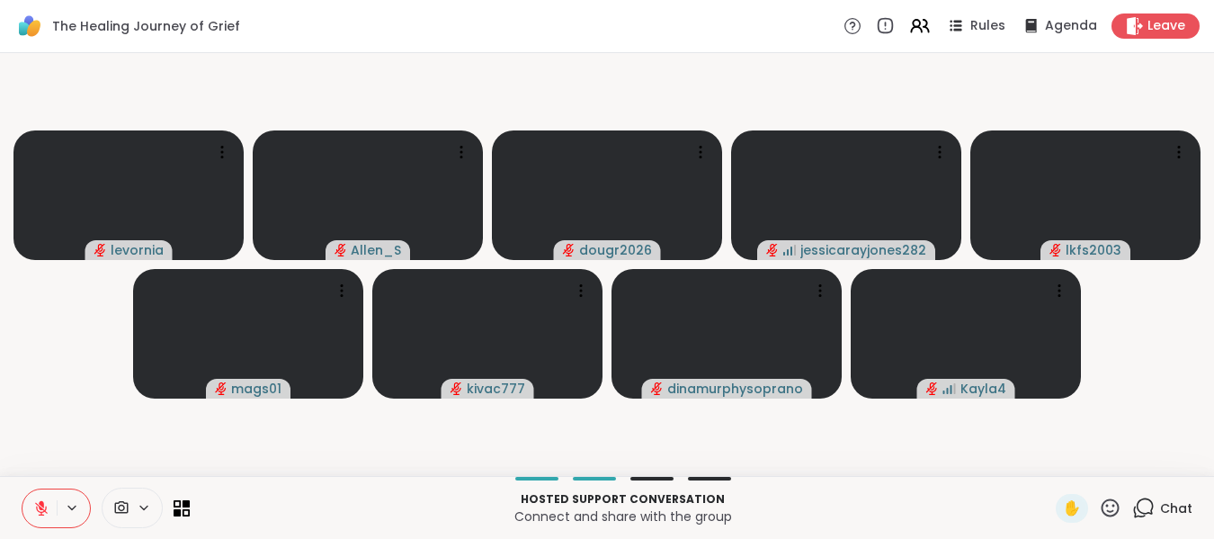
click at [40, 512] on icon at bounding box center [41, 508] width 13 height 13
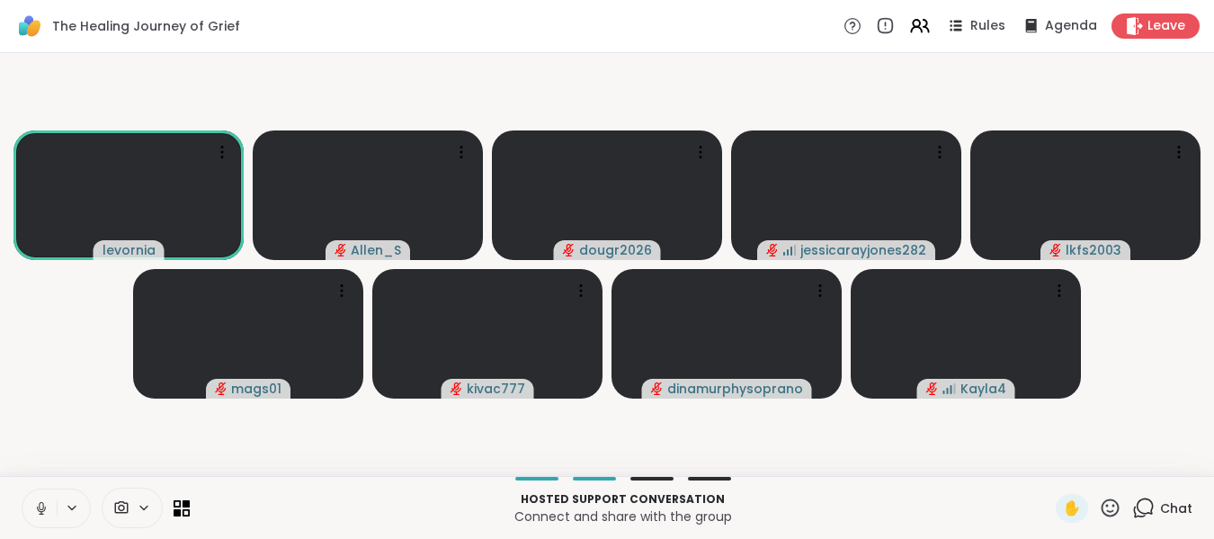
click at [40, 512] on icon at bounding box center [41, 508] width 16 height 16
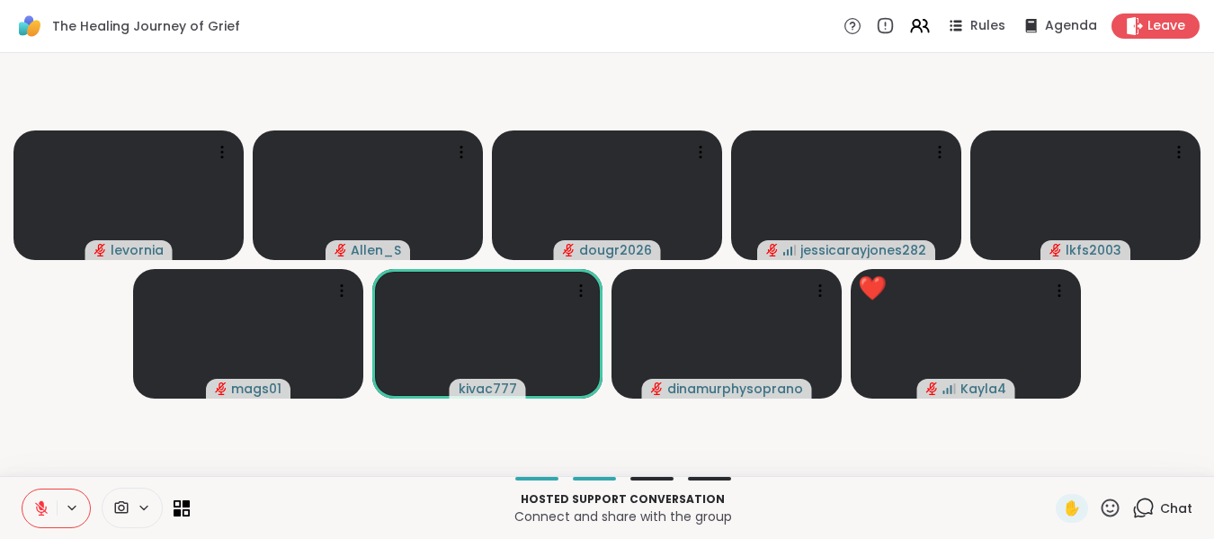
click at [1099, 502] on icon at bounding box center [1110, 508] width 22 height 22
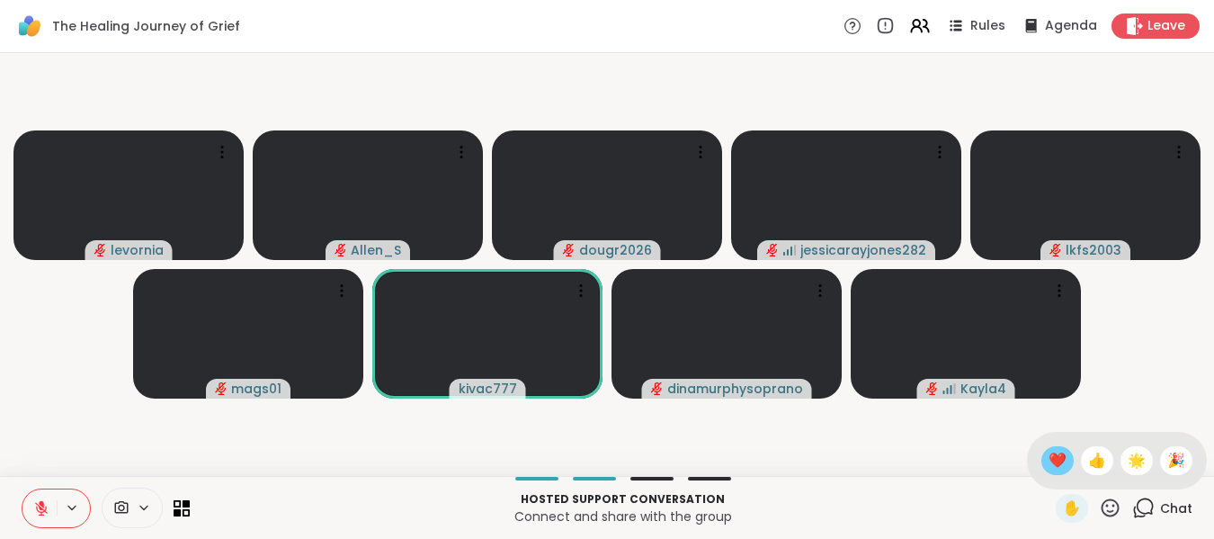
click at [1049, 466] on span "❤️" at bounding box center [1058, 461] width 18 height 22
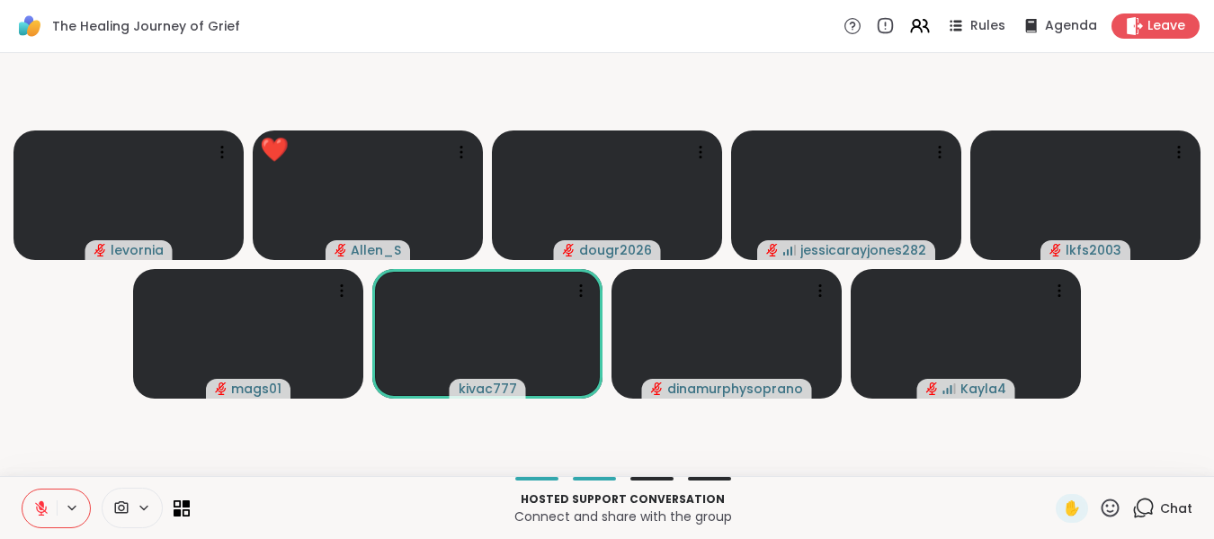
click at [1102, 509] on icon at bounding box center [1110, 508] width 22 height 22
click at [1049, 459] on span "❤️" at bounding box center [1058, 461] width 18 height 22
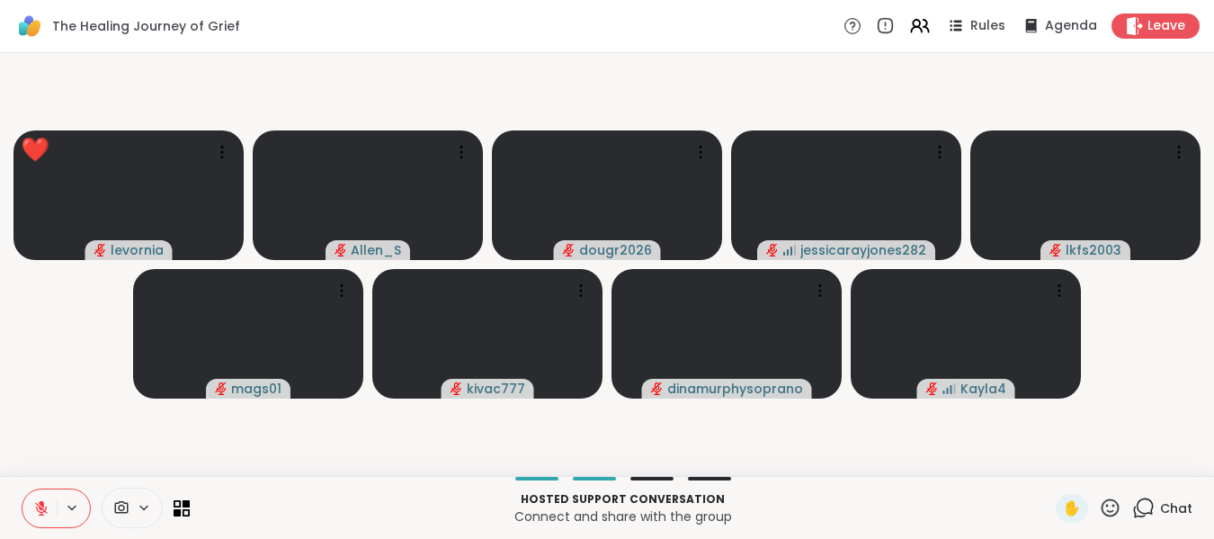
click at [41, 503] on icon at bounding box center [41, 503] width 5 height 7
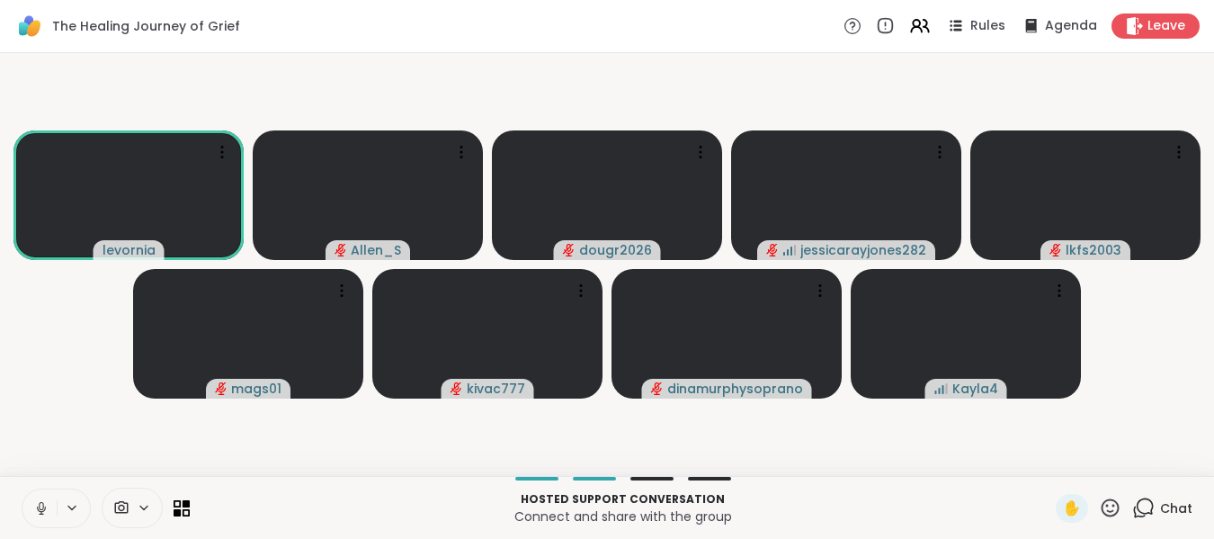
click at [41, 510] on icon at bounding box center [41, 508] width 16 height 16
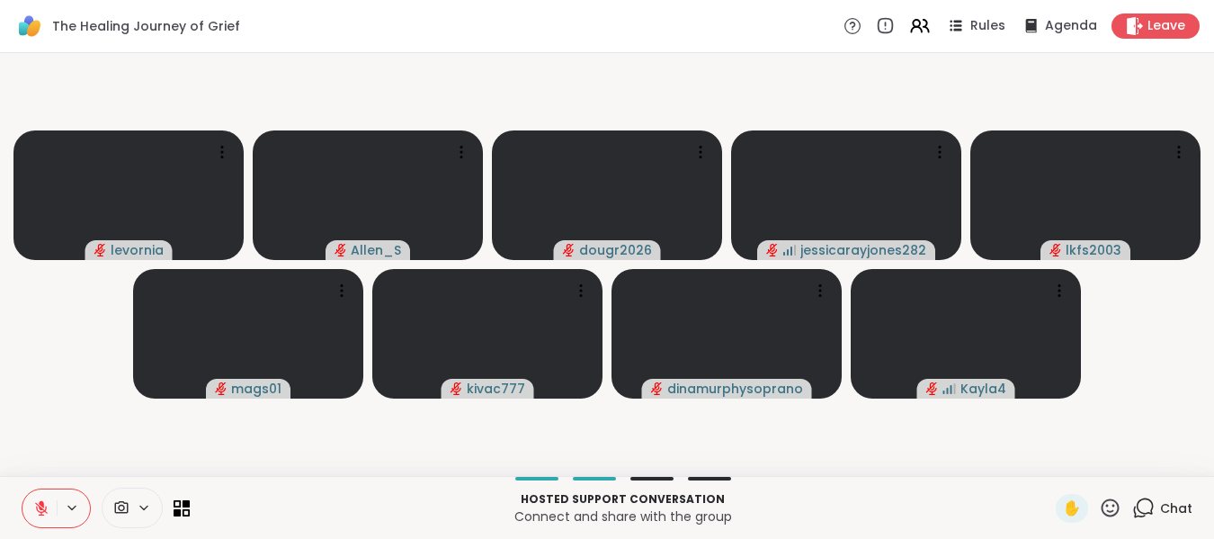
click at [41, 510] on icon at bounding box center [41, 508] width 16 height 16
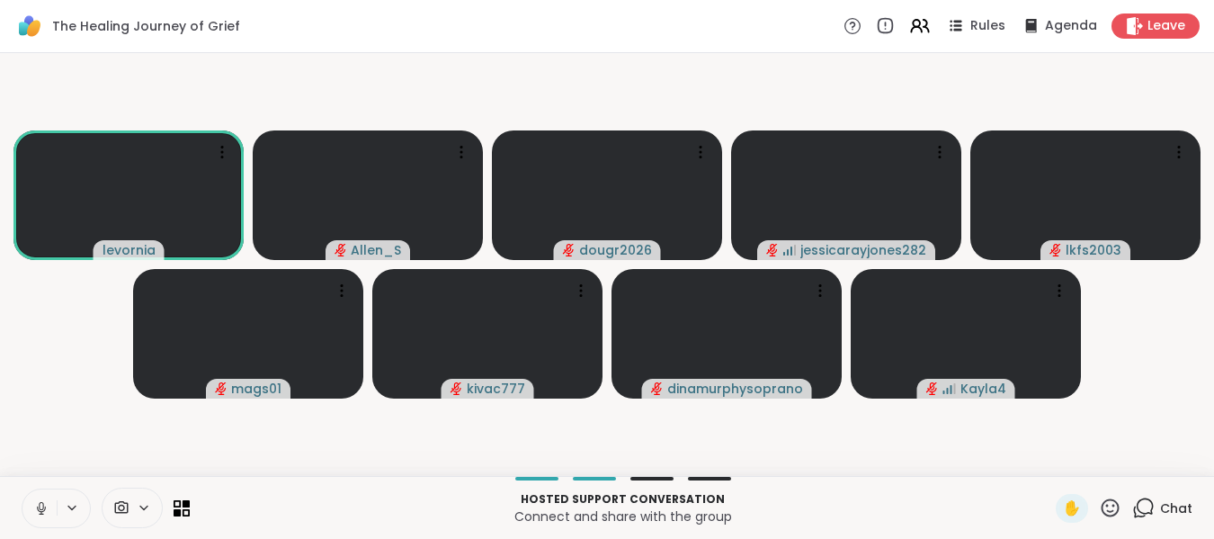
click at [42, 502] on icon at bounding box center [41, 506] width 4 height 8
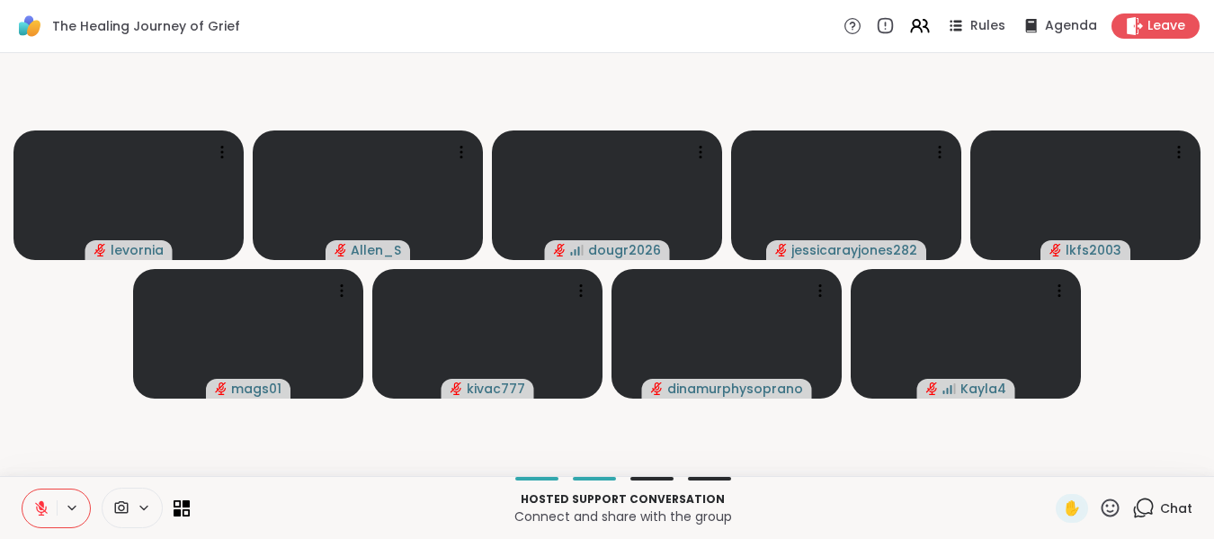
click at [42, 502] on icon at bounding box center [41, 503] width 5 height 7
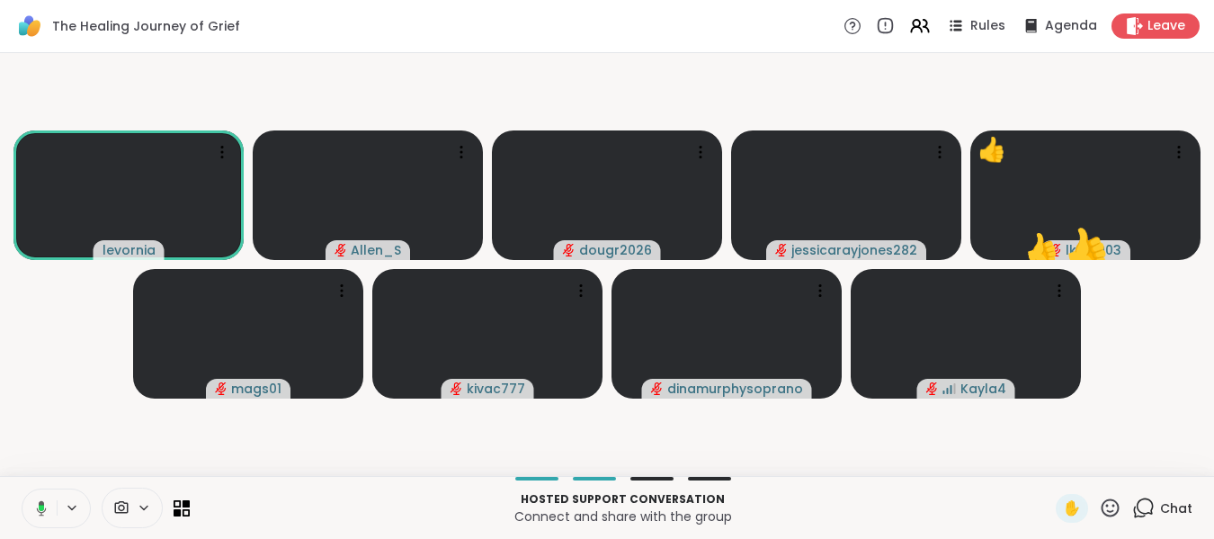
click at [39, 501] on icon at bounding box center [39, 508] width 16 height 16
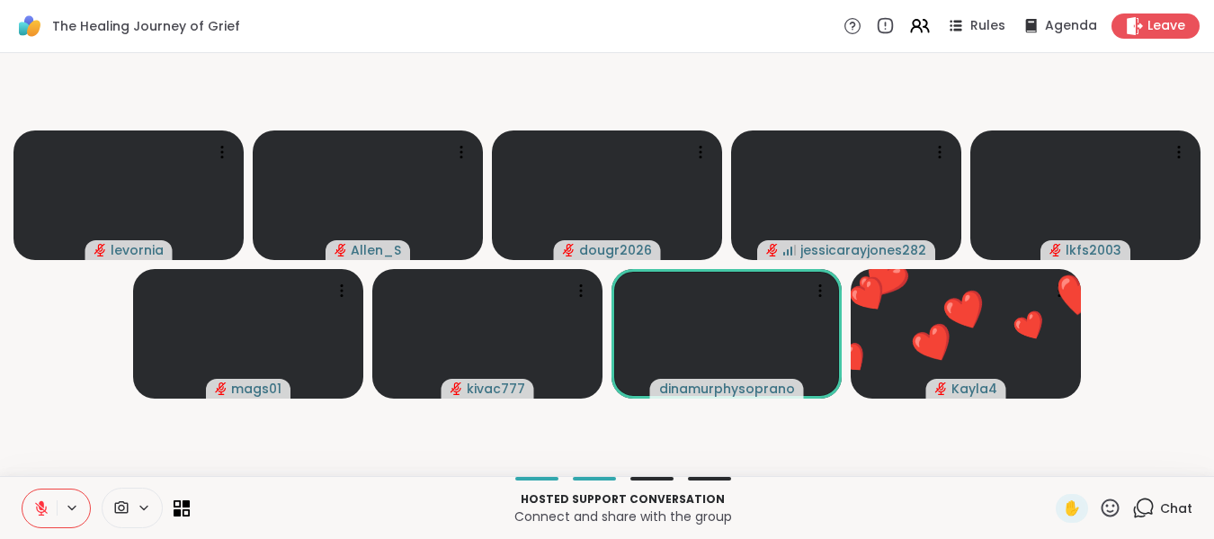
click at [1099, 499] on icon at bounding box center [1110, 508] width 22 height 22
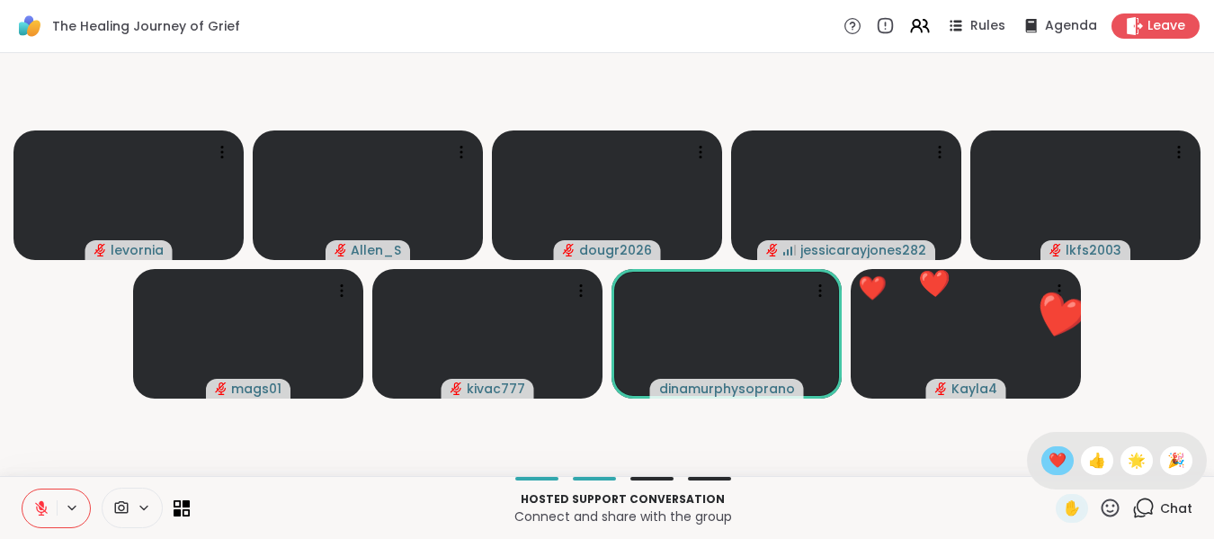
click at [1049, 457] on span "❤️" at bounding box center [1058, 461] width 18 height 22
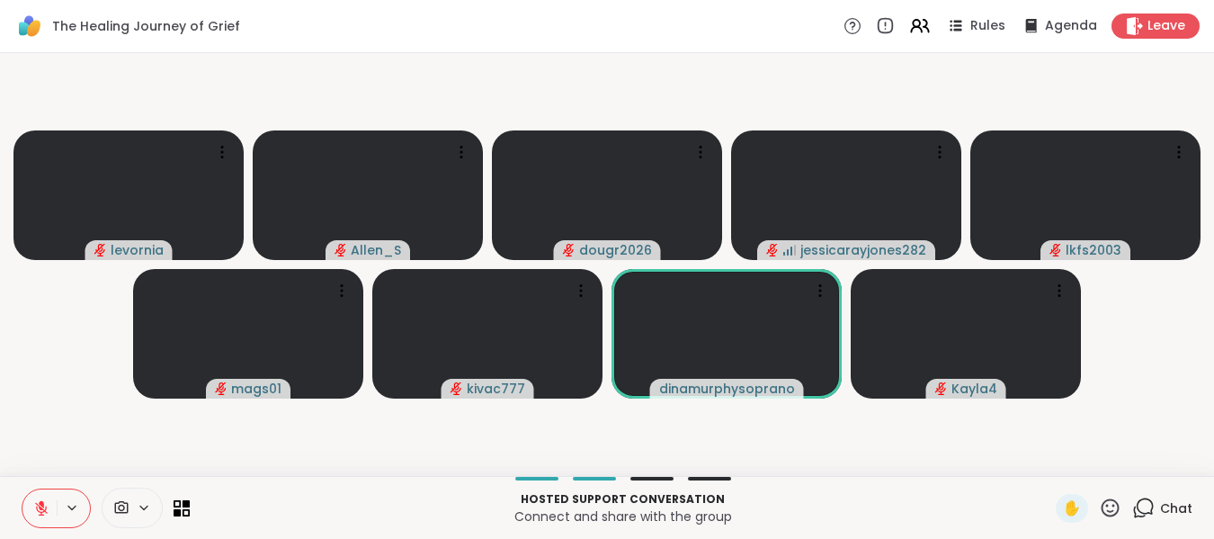
click at [43, 498] on button at bounding box center [39, 508] width 34 height 38
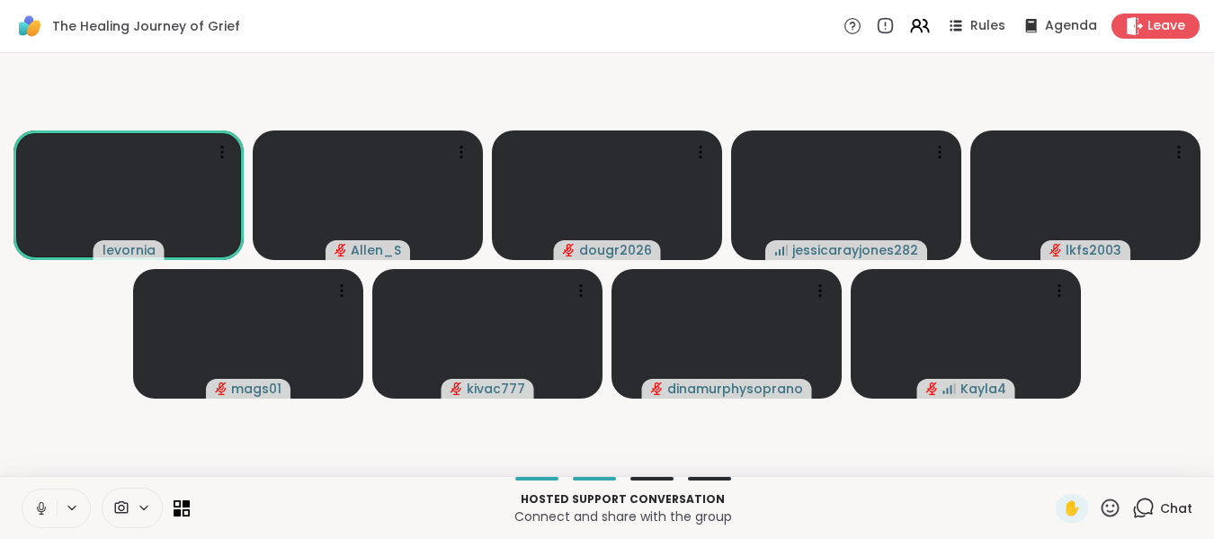
click at [40, 509] on icon at bounding box center [41, 508] width 16 height 16
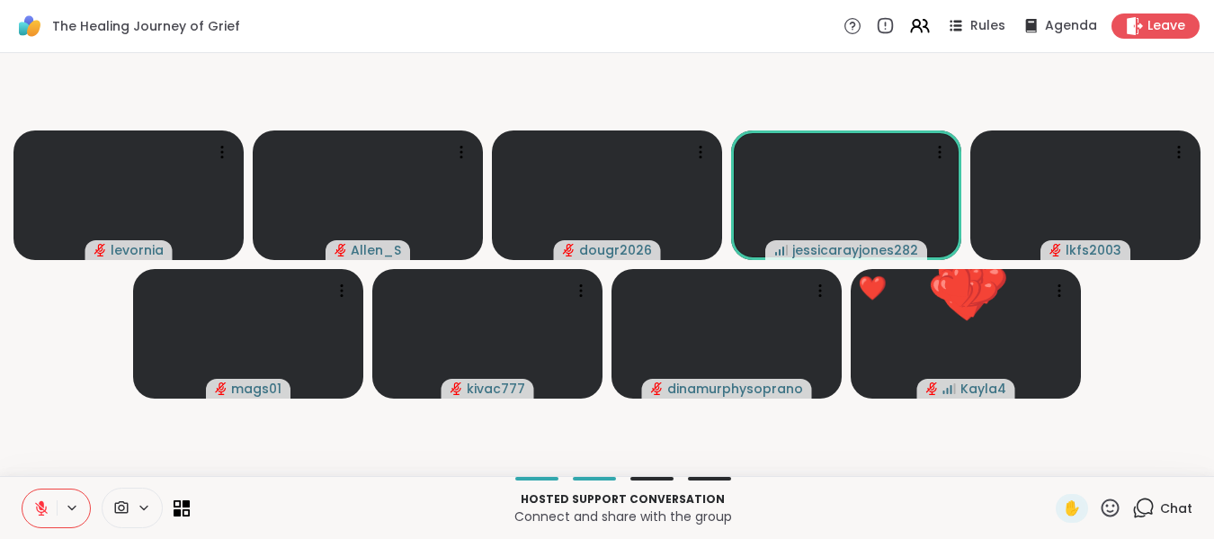
click at [40, 509] on icon at bounding box center [41, 508] width 16 height 16
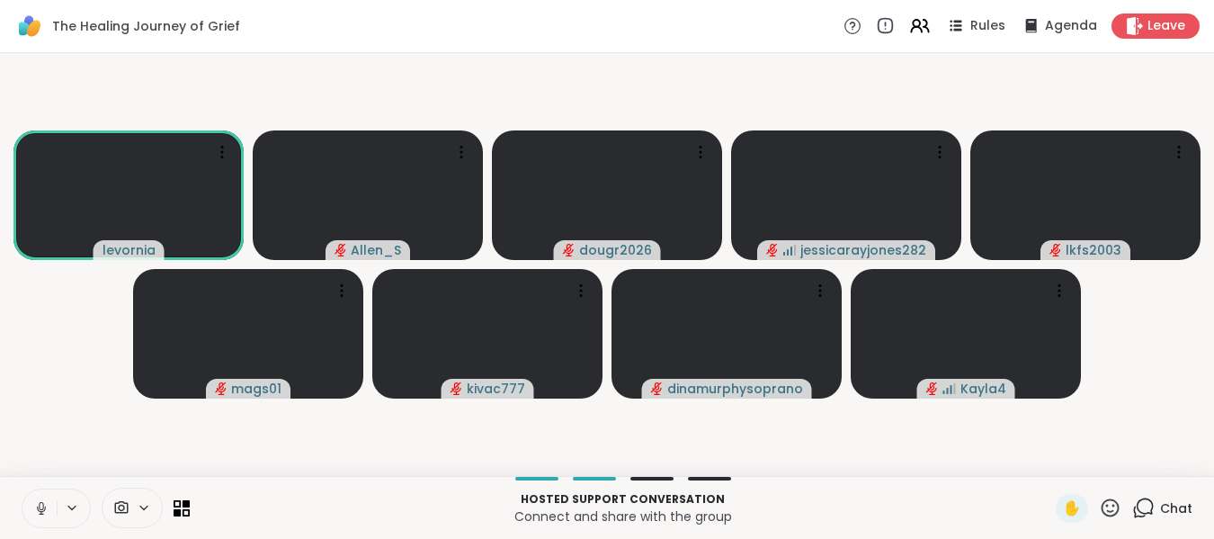
click at [40, 509] on icon at bounding box center [41, 508] width 16 height 16
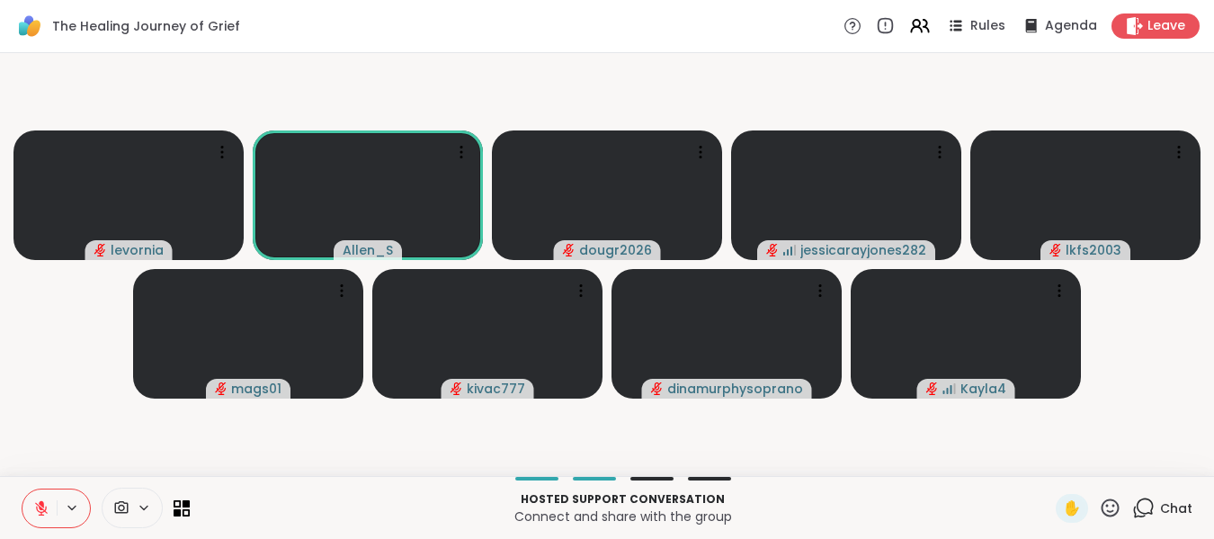
click at [1099, 510] on icon at bounding box center [1110, 508] width 22 height 22
click at [43, 507] on icon at bounding box center [41, 503] width 5 height 7
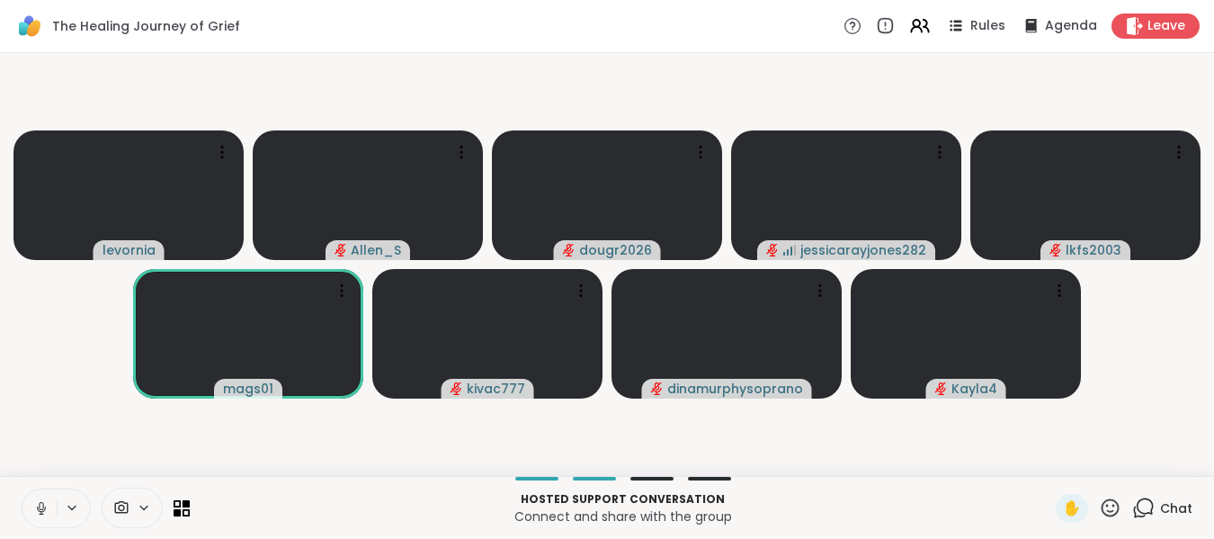
click at [43, 507] on icon at bounding box center [41, 506] width 4 height 8
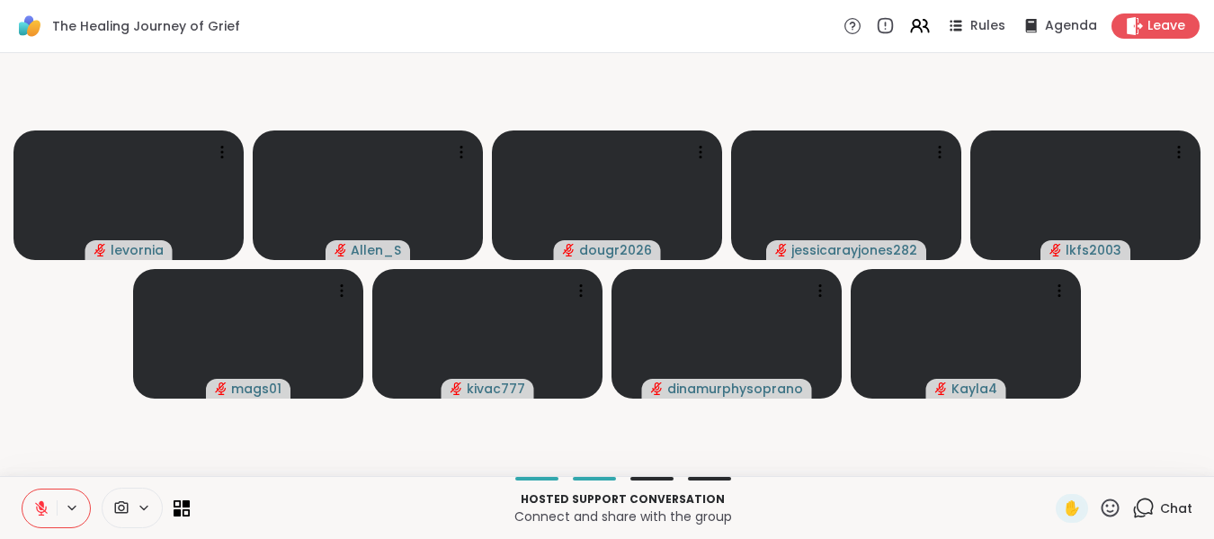
click at [43, 507] on icon at bounding box center [41, 503] width 5 height 7
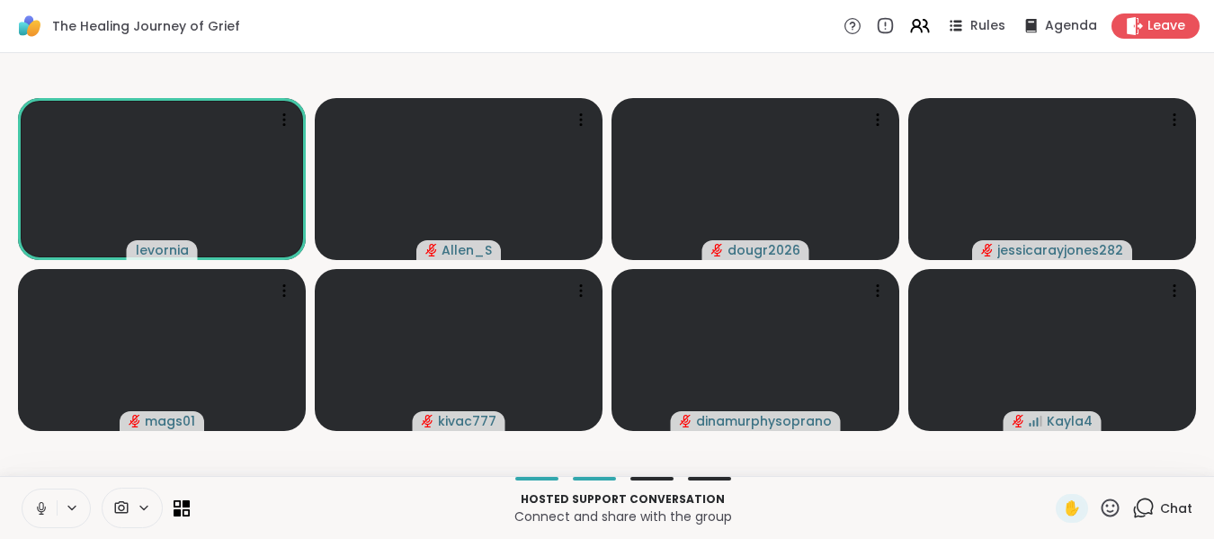
click at [43, 507] on icon at bounding box center [41, 506] width 4 height 8
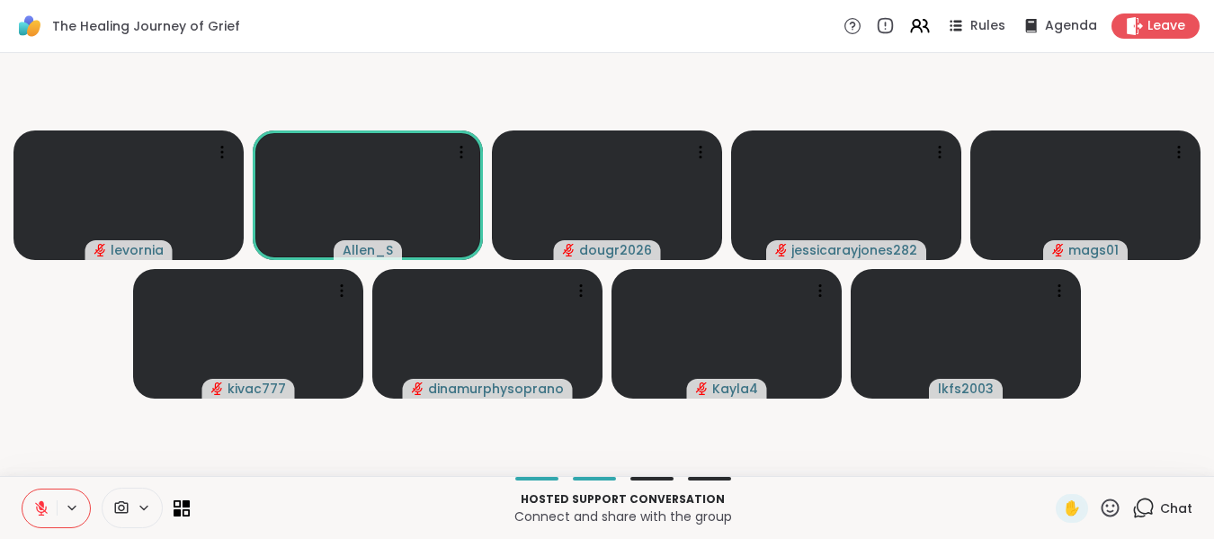
click at [1104, 507] on icon at bounding box center [1110, 508] width 22 height 22
click at [1049, 462] on span "❤️" at bounding box center [1058, 461] width 18 height 22
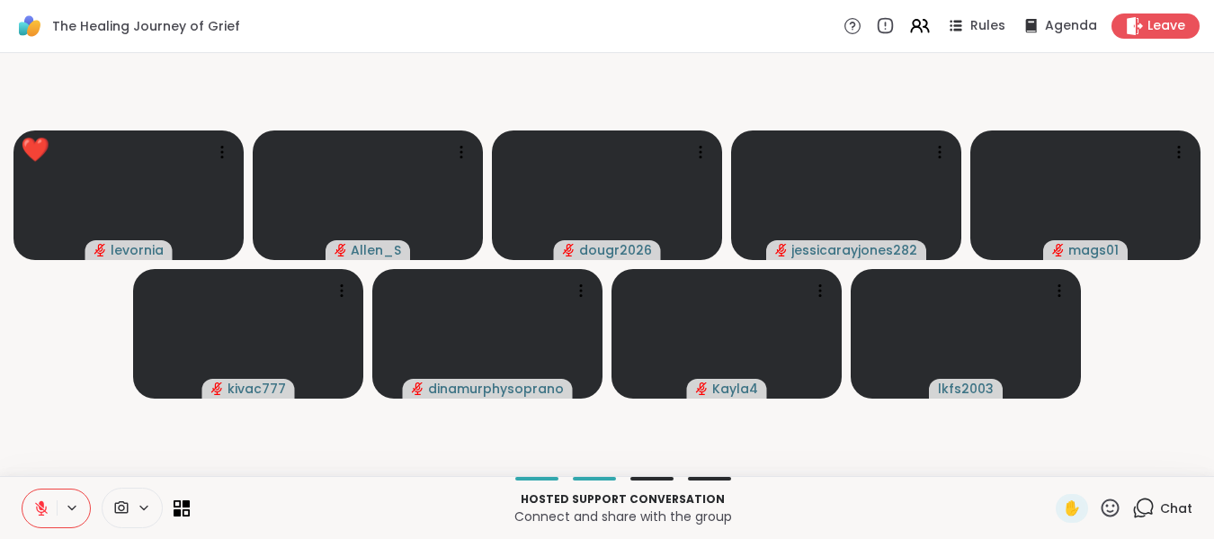
click at [44, 497] on button at bounding box center [39, 508] width 34 height 38
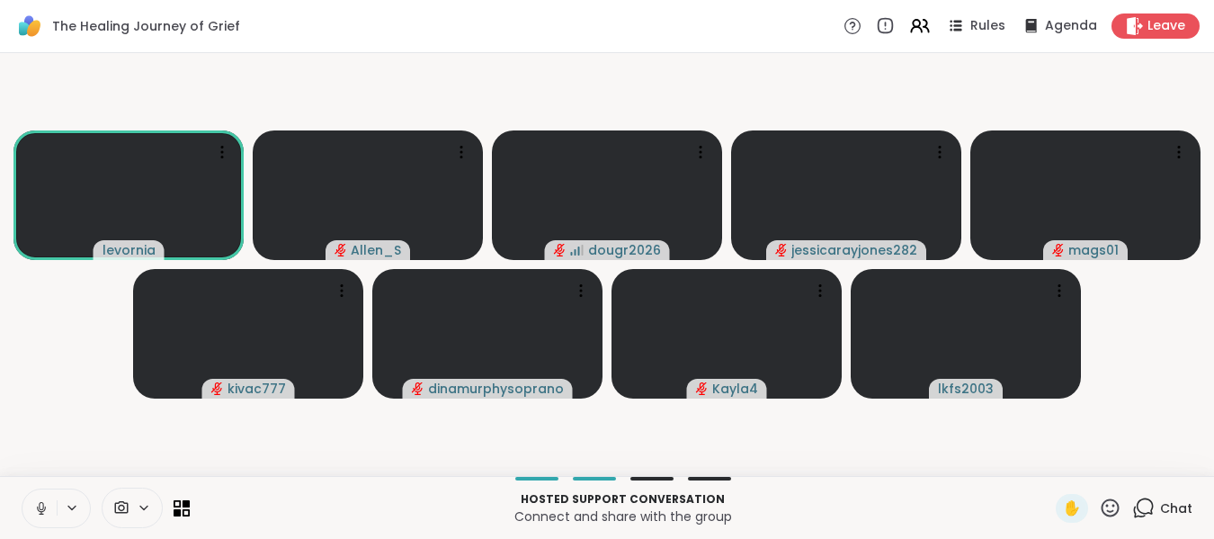
click at [43, 508] on icon at bounding box center [41, 506] width 4 height 8
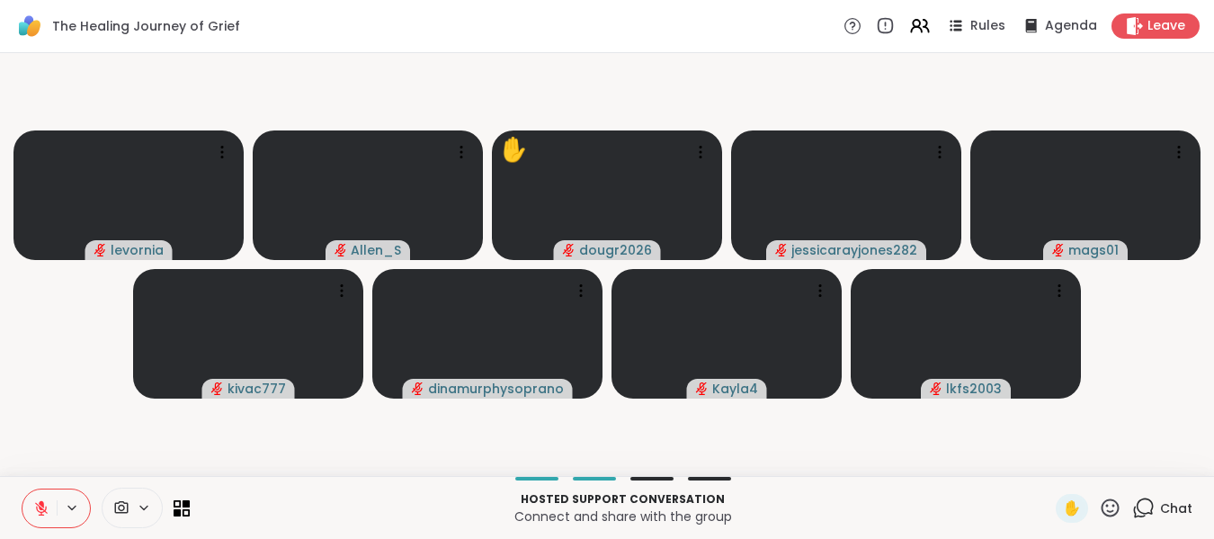
click at [43, 508] on icon at bounding box center [41, 508] width 16 height 16
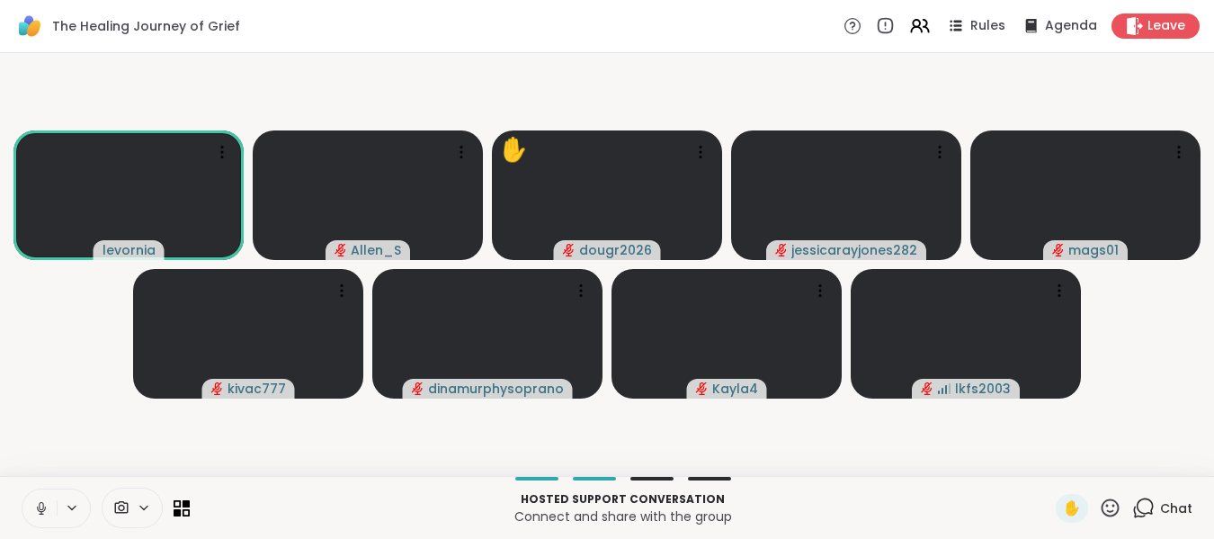
click at [43, 508] on icon at bounding box center [41, 506] width 4 height 8
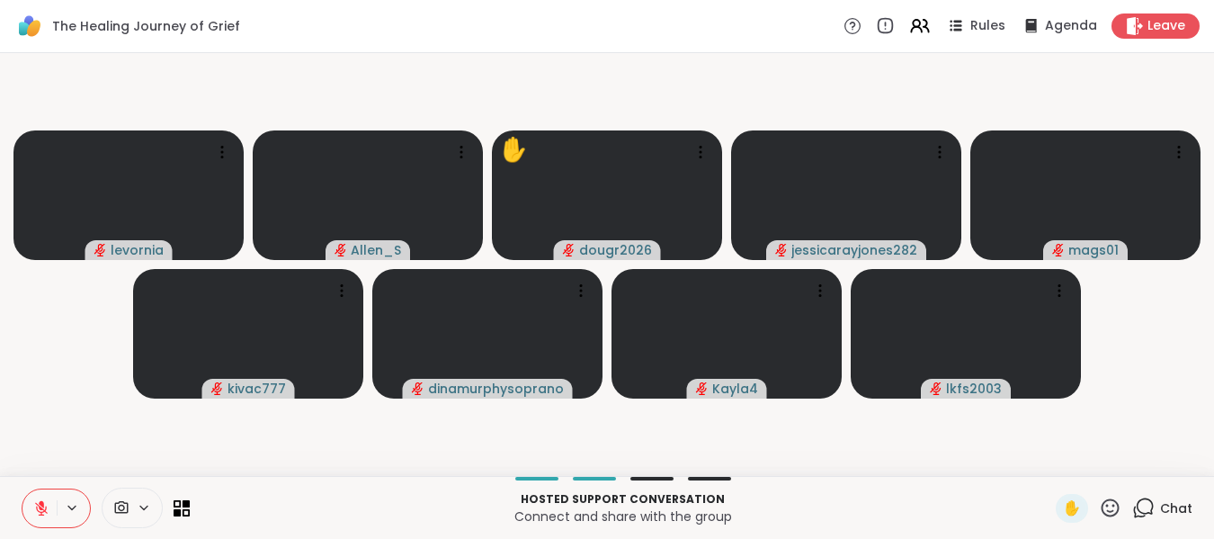
click at [43, 508] on icon at bounding box center [41, 508] width 16 height 16
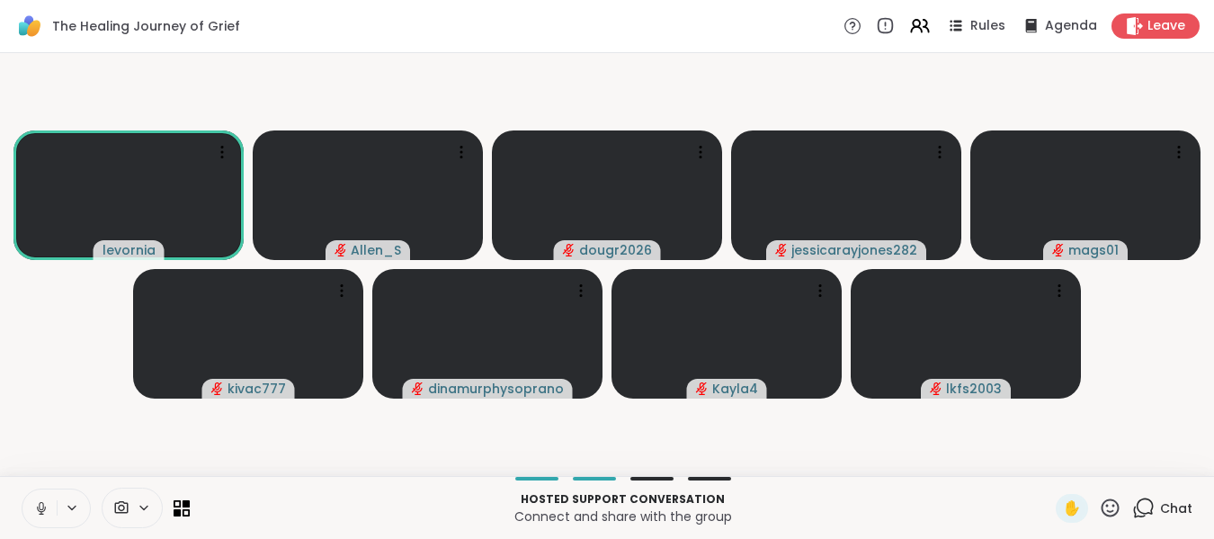
click at [43, 508] on icon at bounding box center [41, 506] width 4 height 8
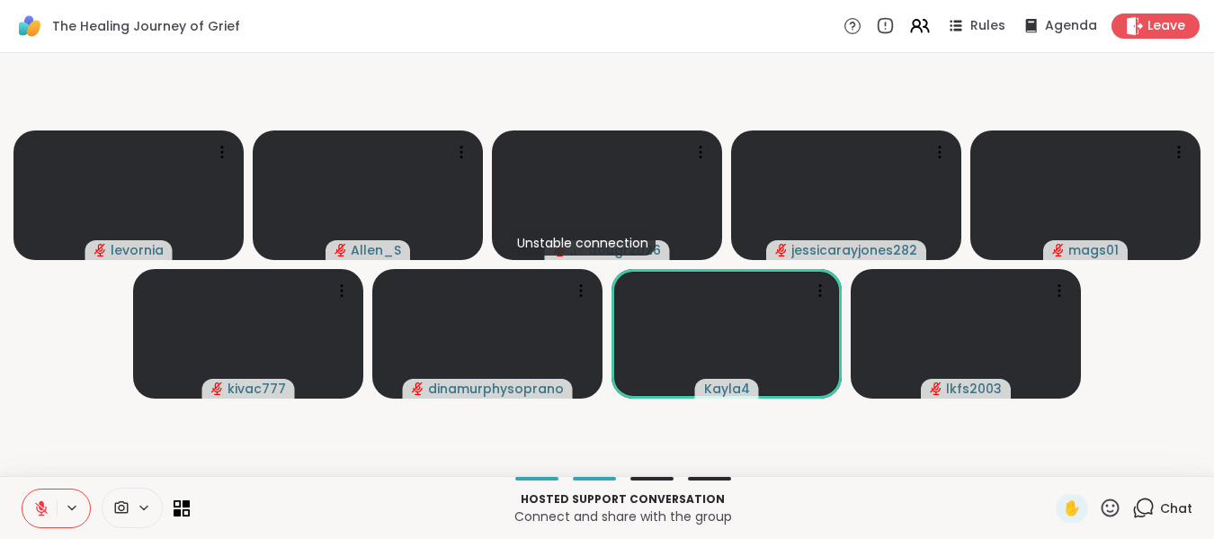
click at [43, 508] on icon at bounding box center [41, 508] width 16 height 16
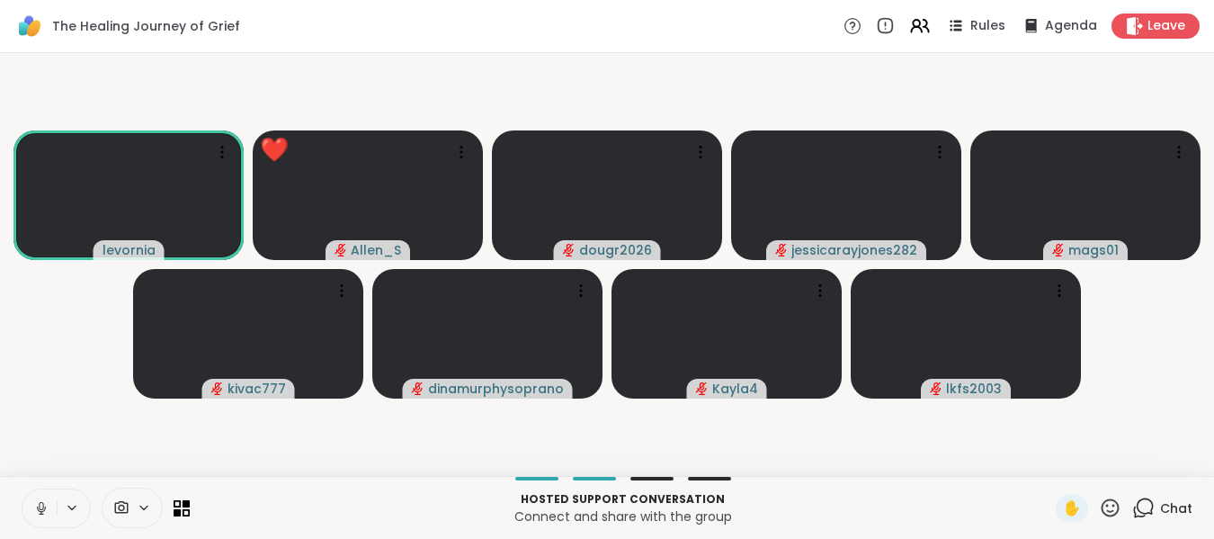
click at [43, 508] on icon at bounding box center [41, 506] width 4 height 8
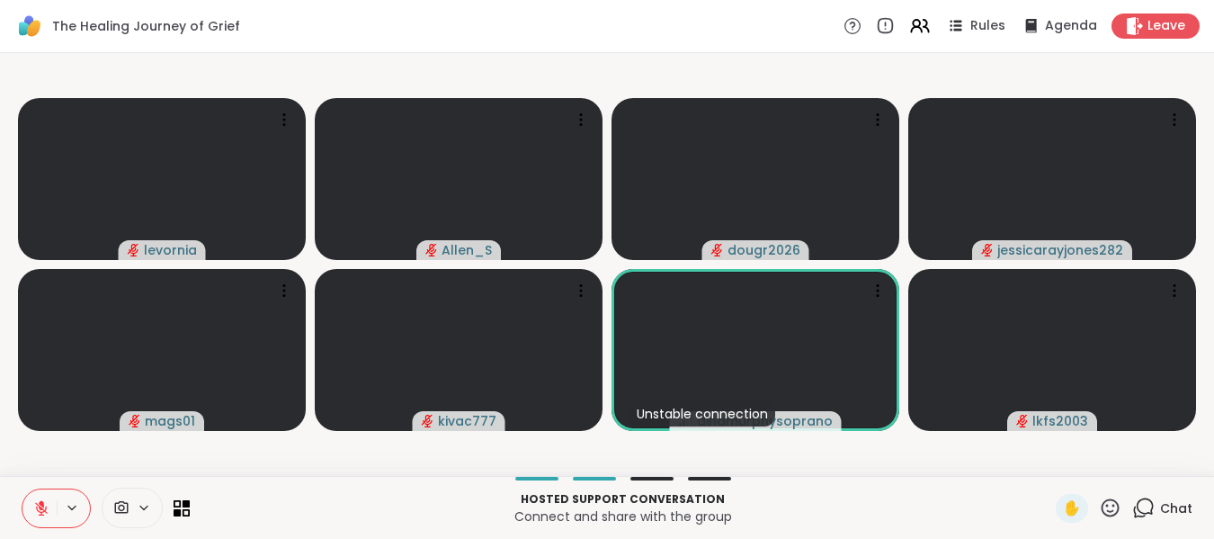
click at [38, 506] on icon at bounding box center [41, 508] width 16 height 16
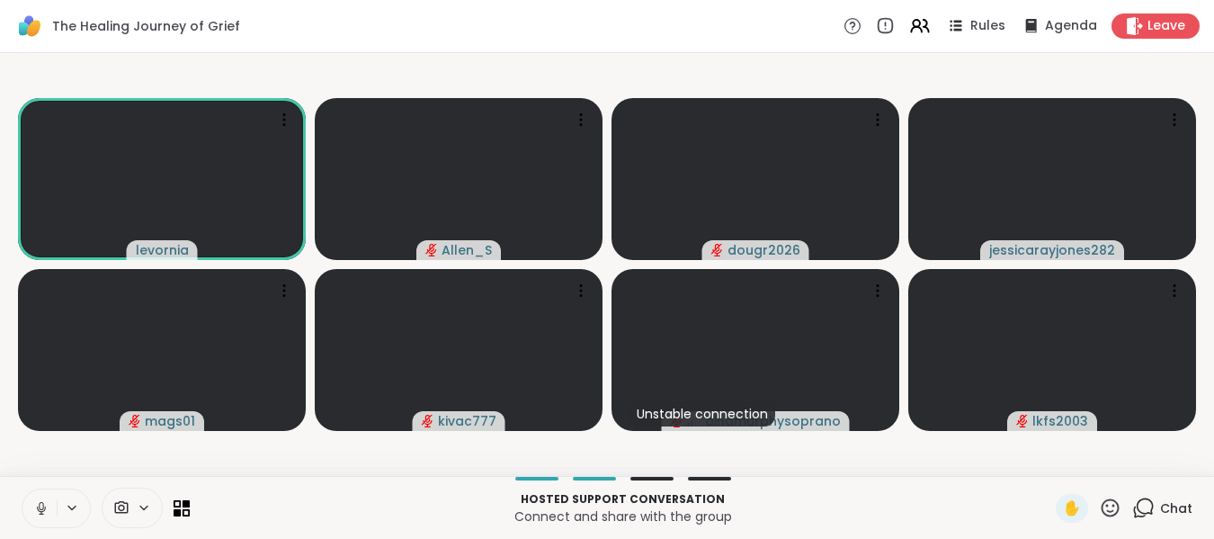
click at [38, 506] on icon at bounding box center [41, 508] width 16 height 16
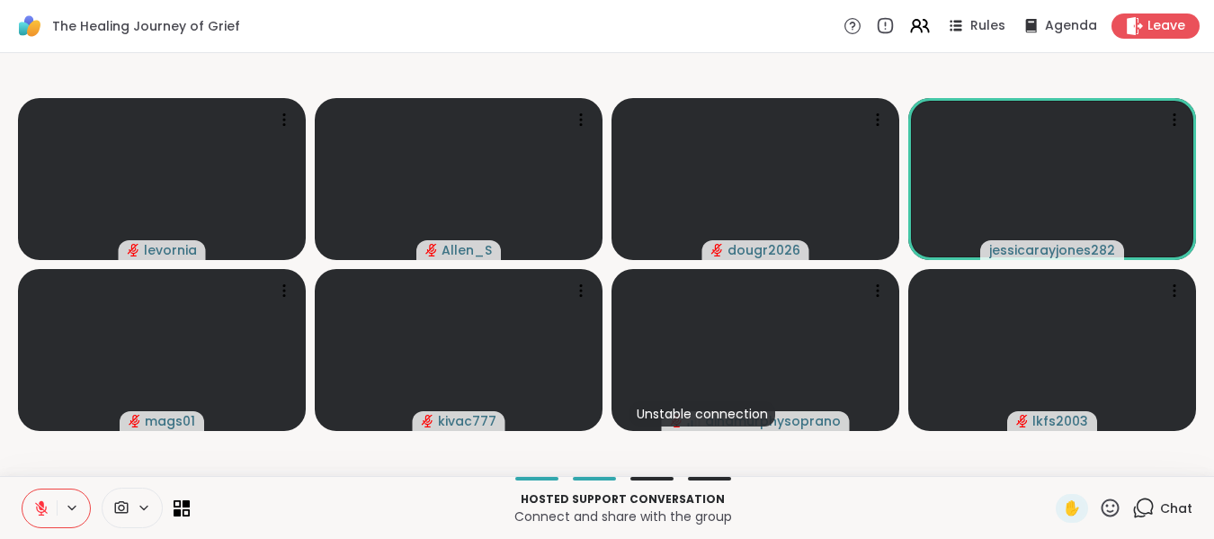
click at [38, 506] on icon at bounding box center [41, 508] width 16 height 16
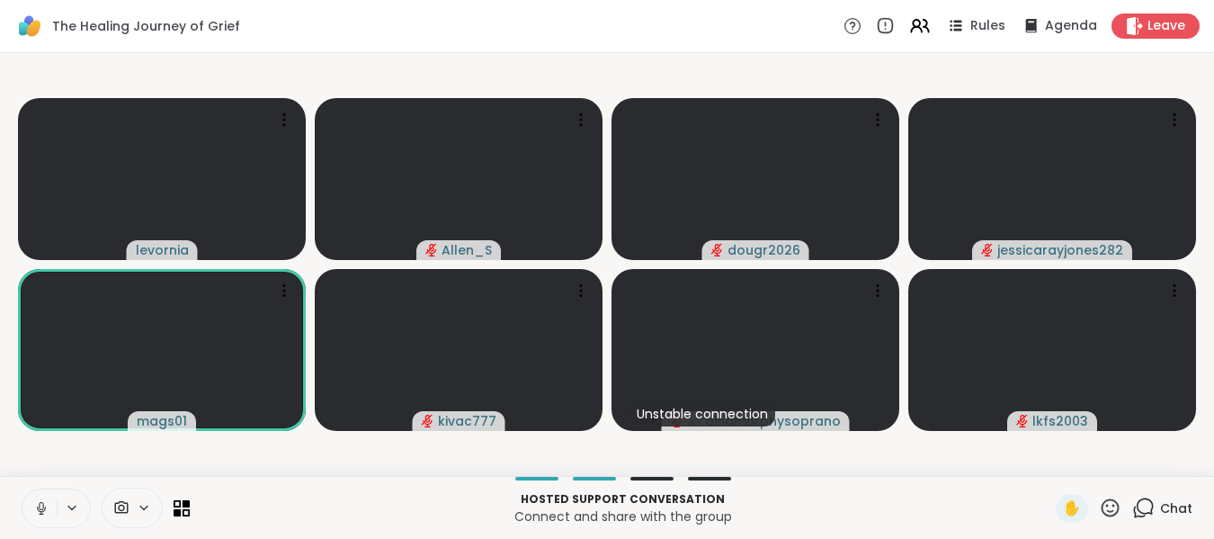
click at [42, 510] on icon at bounding box center [41, 508] width 16 height 16
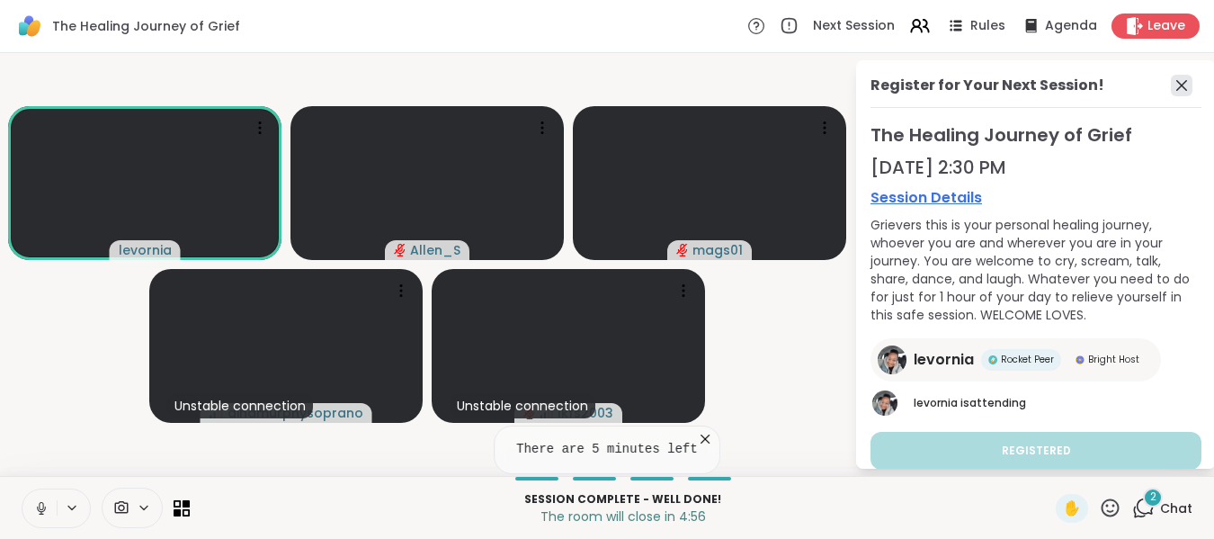
click at [1171, 91] on icon at bounding box center [1182, 86] width 22 height 22
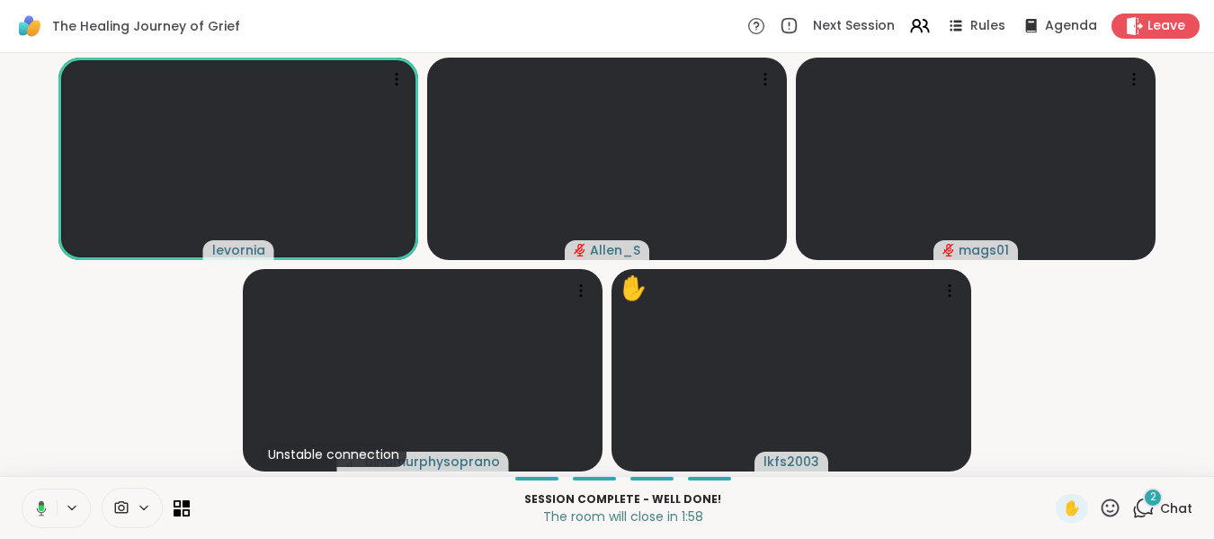
click at [40, 507] on icon at bounding box center [41, 508] width 5 height 6
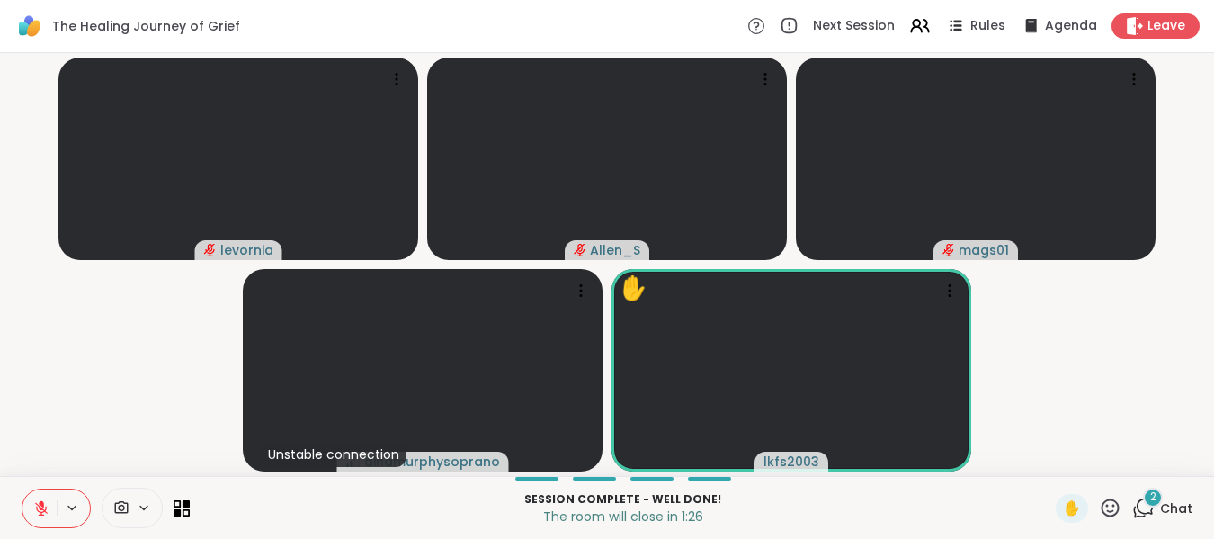
click at [40, 507] on icon at bounding box center [41, 508] width 13 height 13
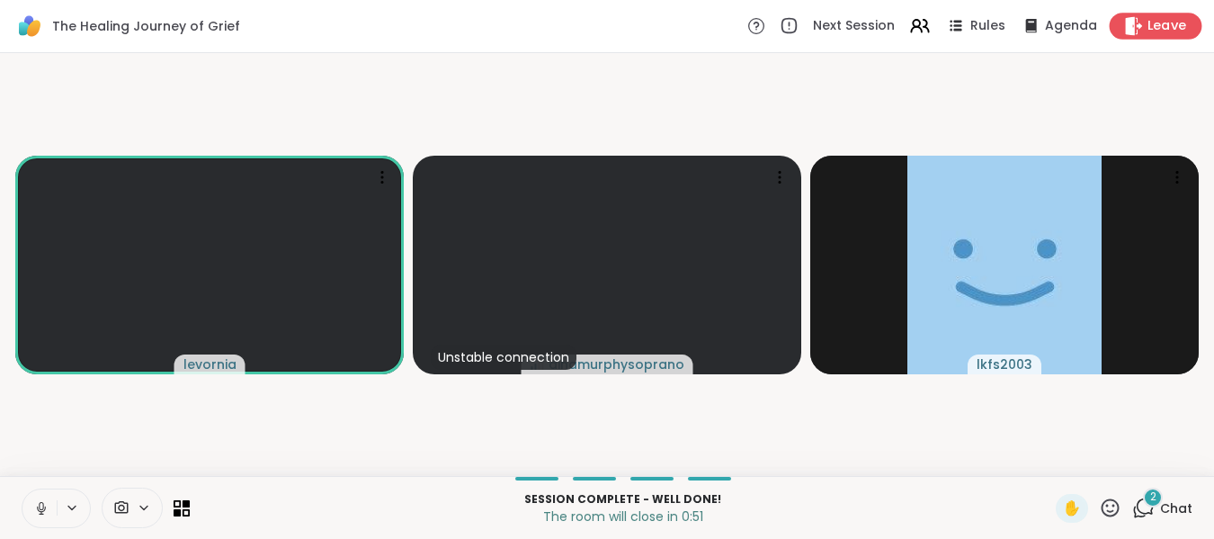
click at [1149, 21] on span "Leave" at bounding box center [1168, 26] width 40 height 19
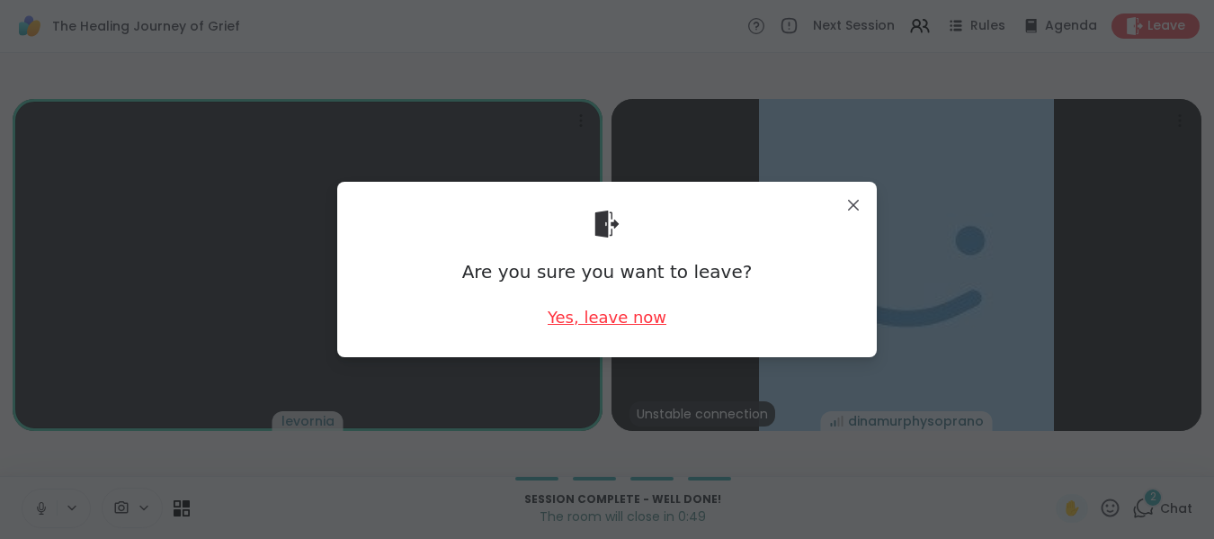
click at [616, 323] on div "Yes, leave now" at bounding box center [607, 317] width 119 height 22
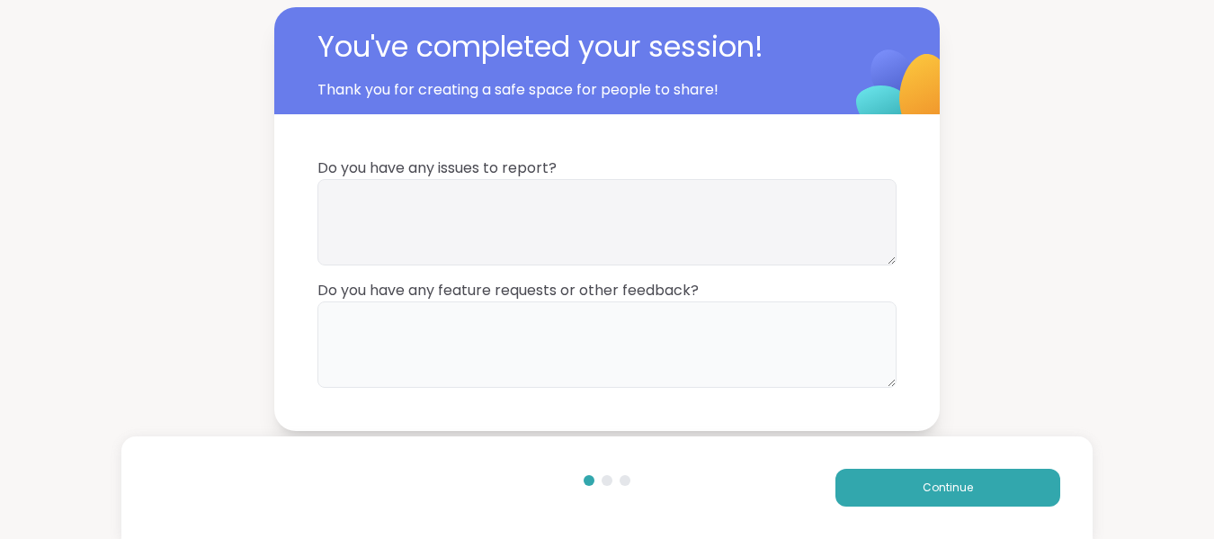
click at [616, 323] on textarea at bounding box center [607, 344] width 579 height 86
